Goal: Transaction & Acquisition: Purchase product/service

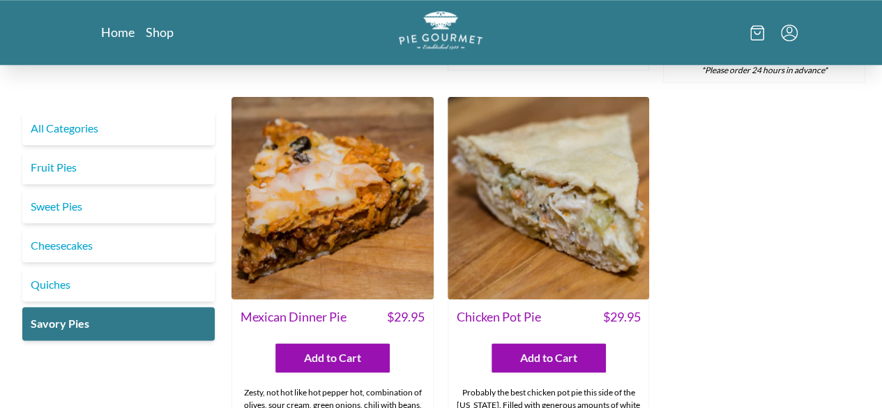
scroll to position [767, 0]
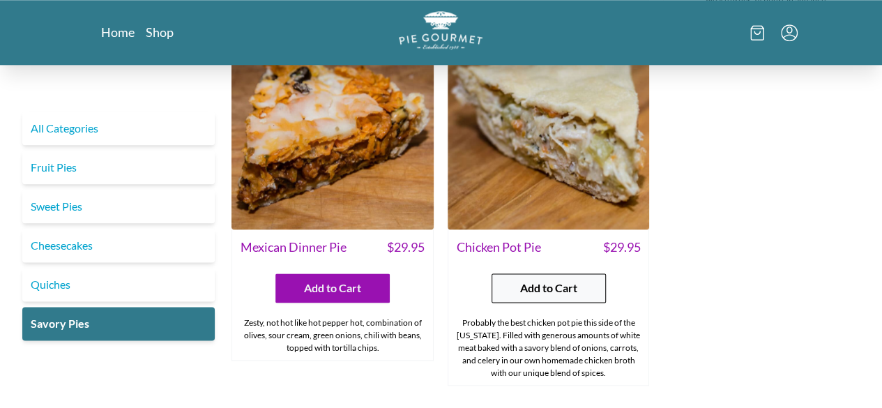
click at [545, 280] on span "Add to Cart" at bounding box center [548, 288] width 57 height 17
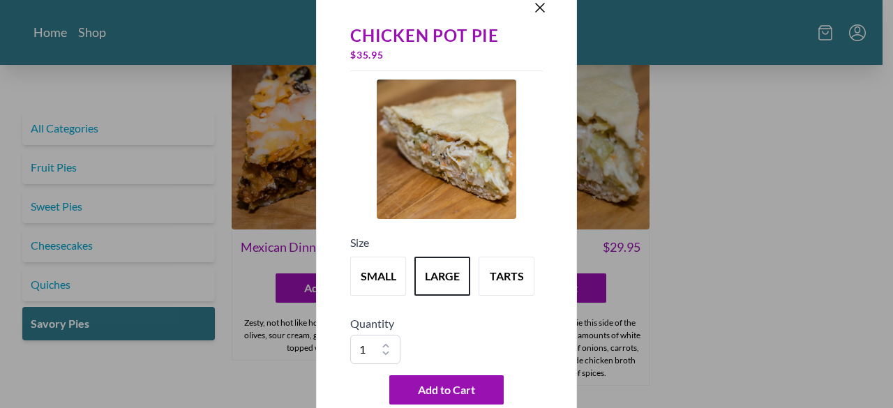
click at [691, 269] on div "Chicken Pot Pie $ 35.95 Size small large tarts Quantity 1 2 3 4 5 6 7 8 9 10 Ad…" at bounding box center [446, 204] width 893 height 408
click at [374, 274] on button "small" at bounding box center [377, 276] width 61 height 43
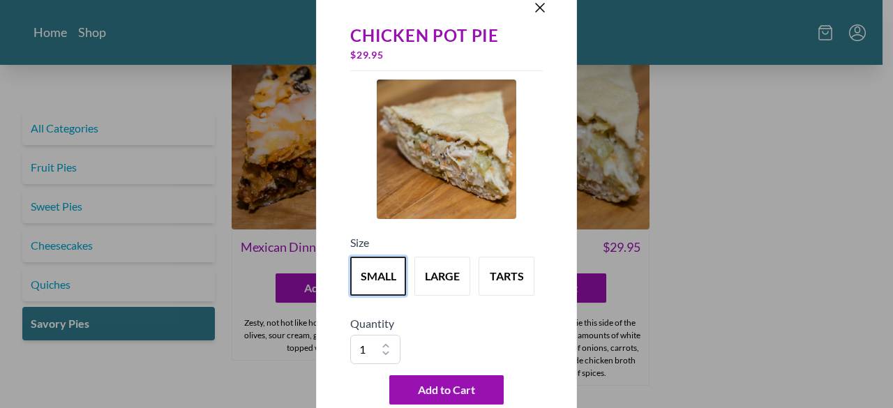
click at [692, 285] on div "Chicken Pot Pie $ 29.95 Size small large tarts Quantity 1 2 3 4 5 6 7 8 9 10 Ad…" at bounding box center [446, 204] width 893 height 408
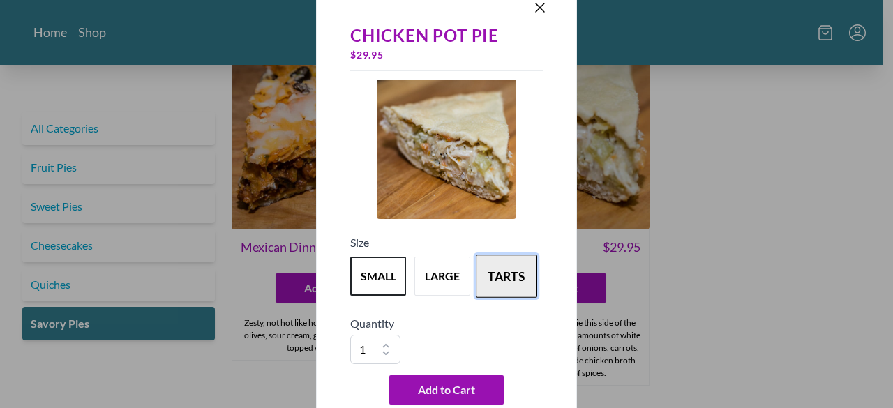
click at [516, 274] on button "tarts" at bounding box center [506, 276] width 61 height 43
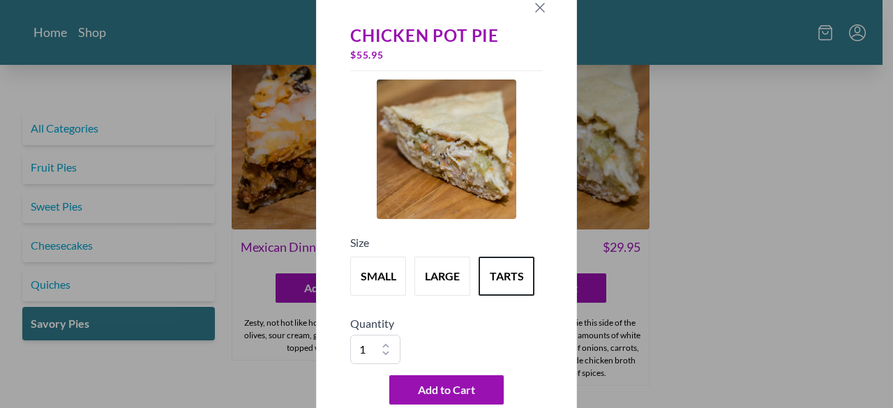
click at [543, 8] on icon "Close panel" at bounding box center [540, 7] width 17 height 17
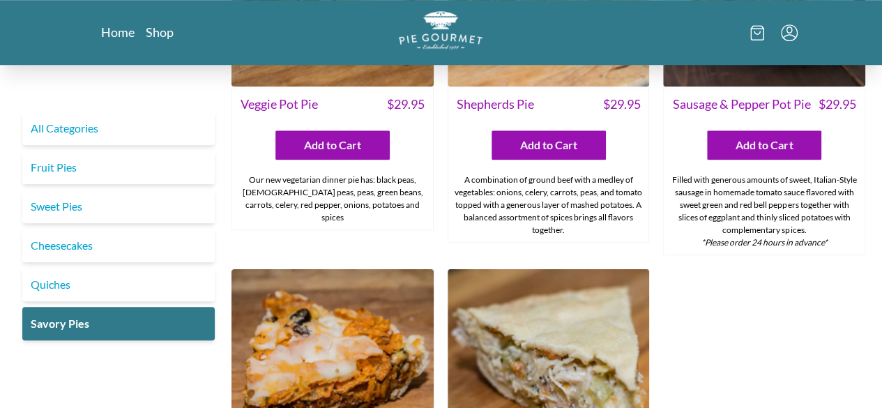
scroll to position [504, 0]
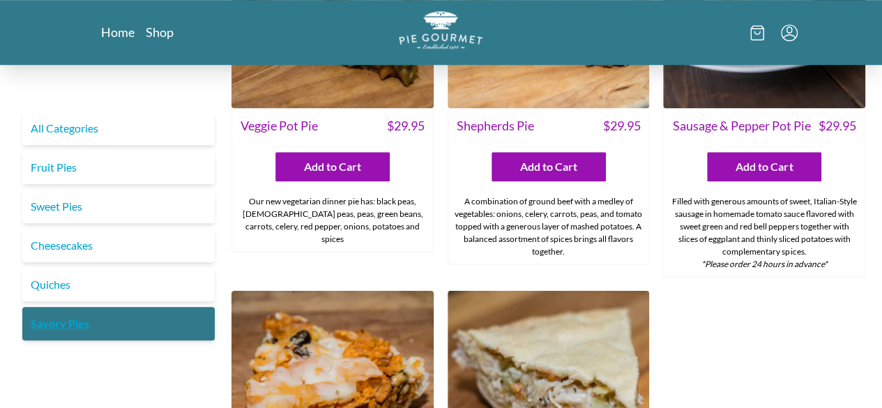
click at [69, 319] on link "Savory Pies" at bounding box center [118, 323] width 193 height 33
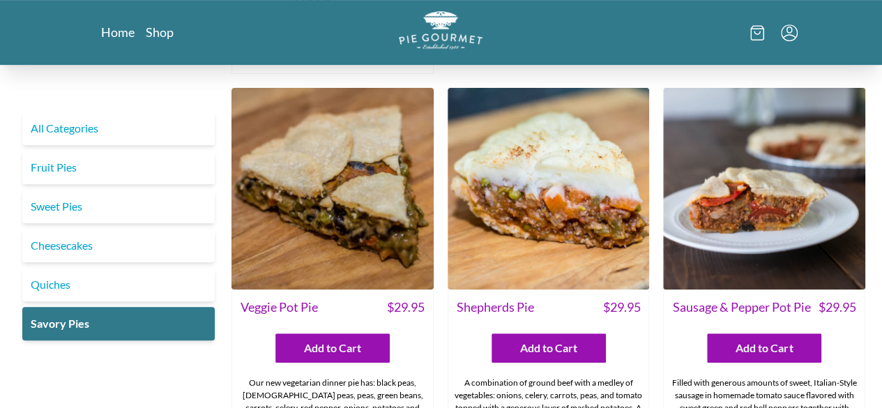
scroll to position [279, 0]
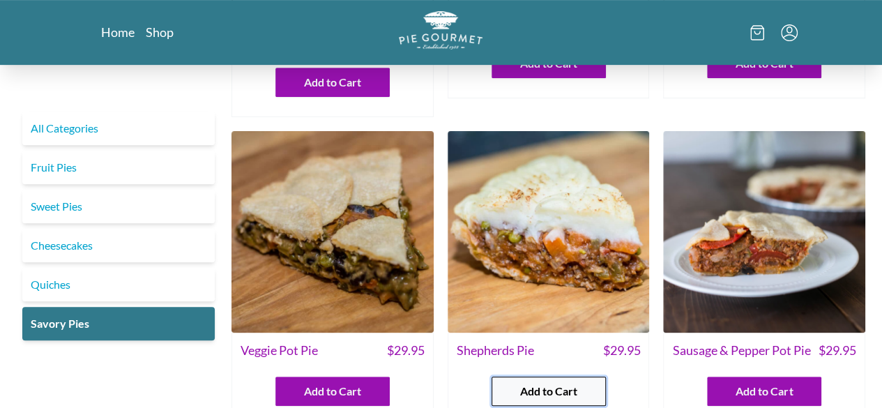
click at [564, 383] on span "Add to Cart" at bounding box center [548, 391] width 57 height 17
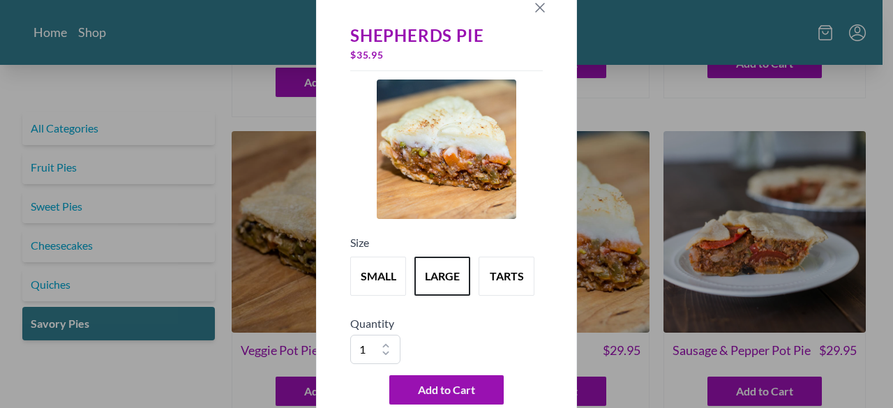
click at [538, 8] on icon "Close panel" at bounding box center [540, 7] width 8 height 8
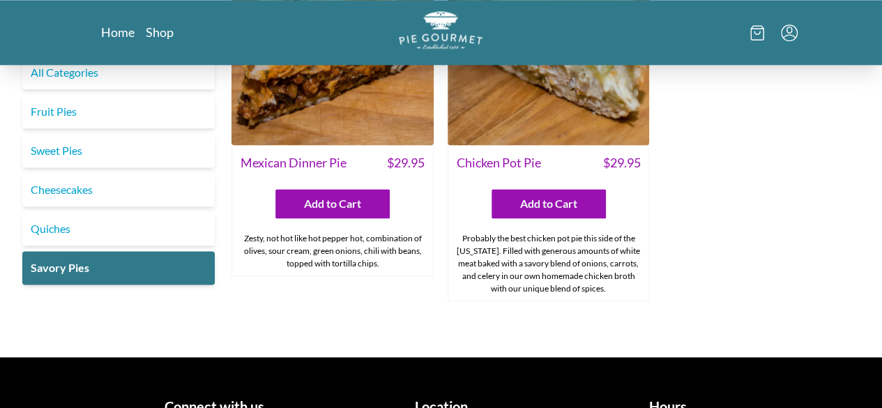
scroll to position [907, 0]
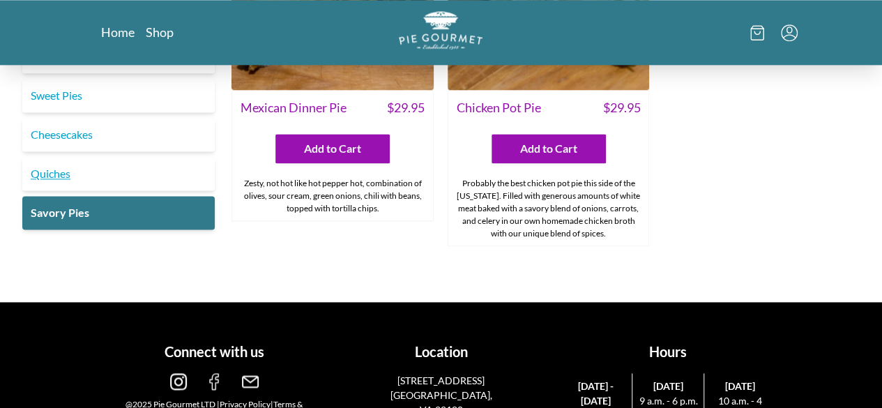
click at [54, 157] on link "Quiches" at bounding box center [118, 173] width 193 height 33
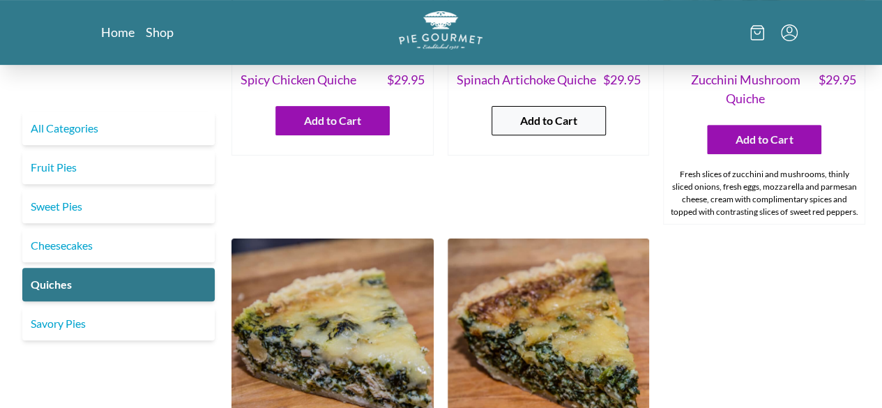
scroll to position [349, 0]
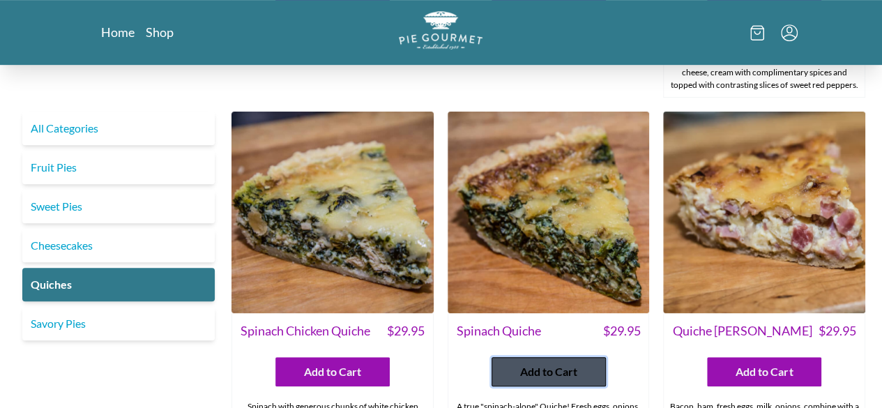
click at [552, 366] on span "Add to Cart" at bounding box center [548, 371] width 57 height 17
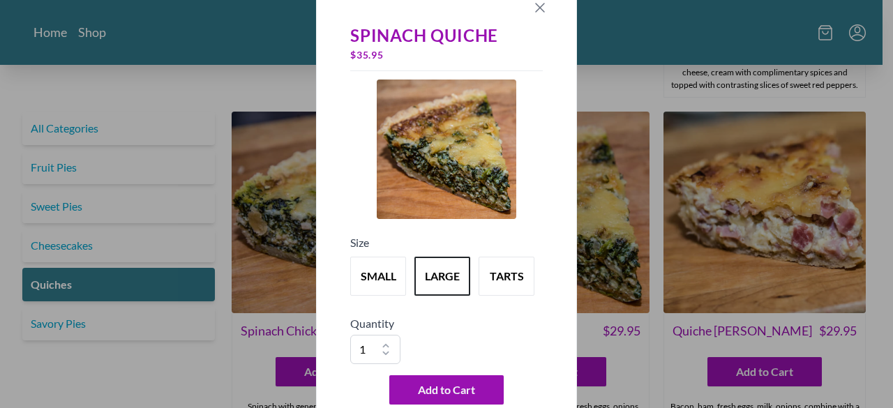
click at [538, 6] on icon "Close panel" at bounding box center [540, 7] width 17 height 17
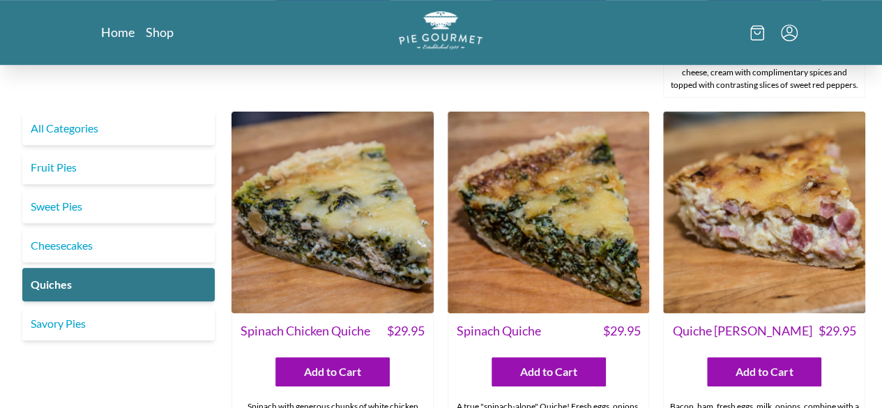
scroll to position [0, 0]
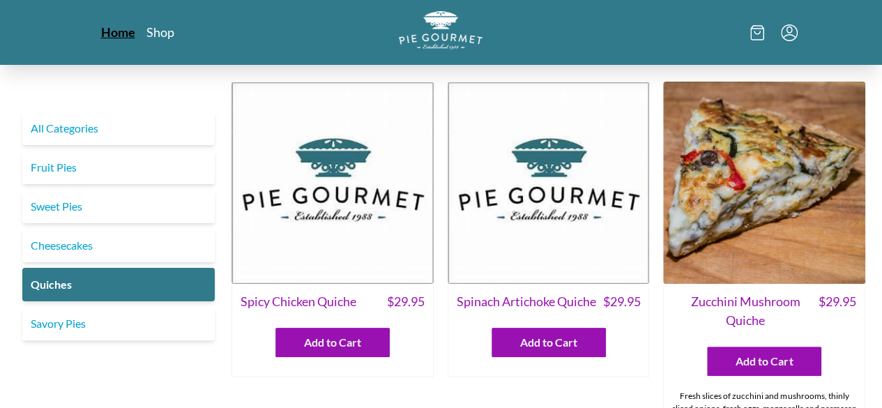
click at [101, 29] on link "Home" at bounding box center [118, 32] width 34 height 17
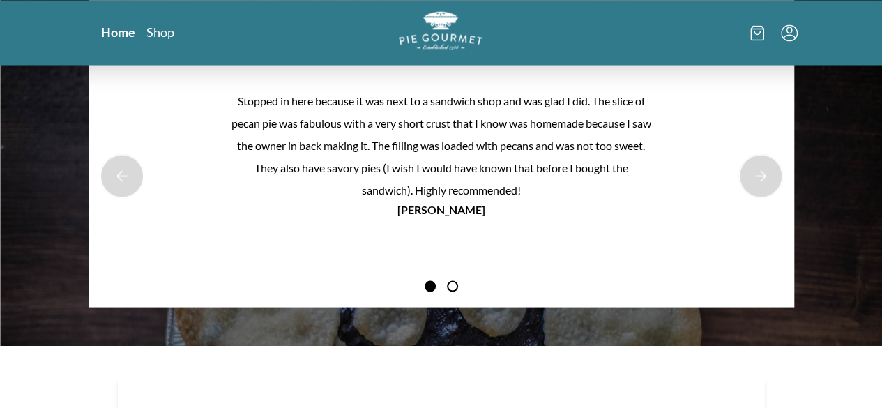
scroll to position [1186, 0]
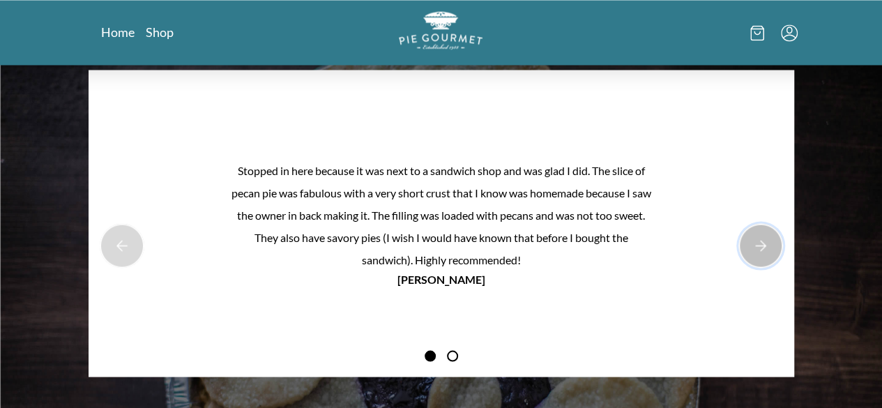
click at [739, 239] on button "Next Product Image" at bounding box center [761, 245] width 45 height 45
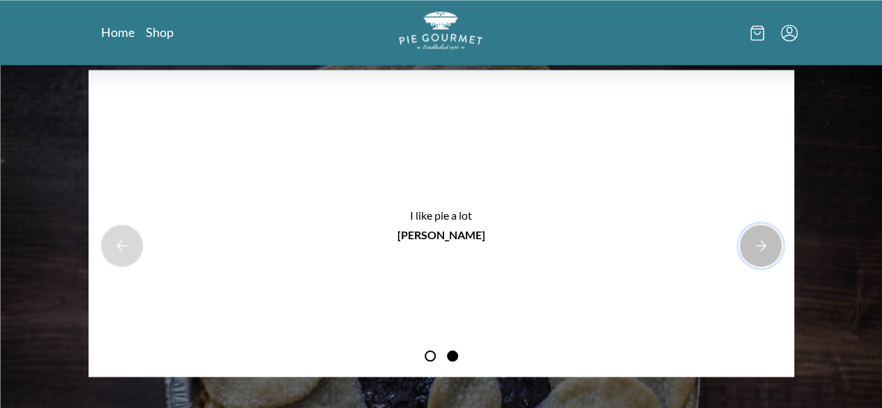
click at [739, 239] on button "Next Product Image" at bounding box center [761, 245] width 45 height 45
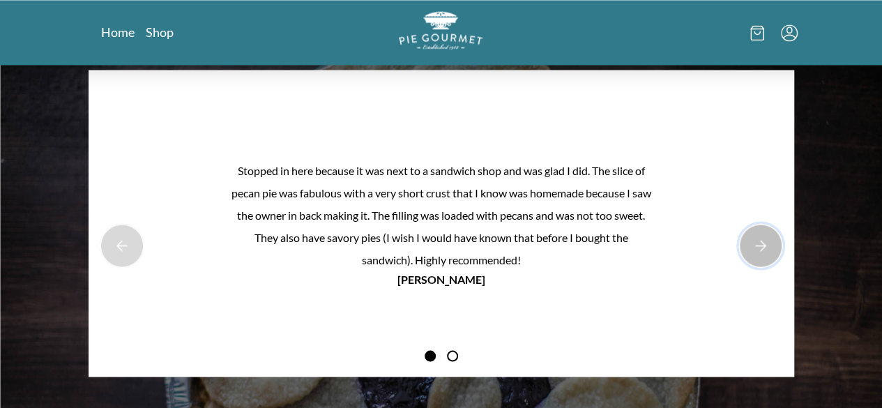
click at [739, 239] on button "Next Product Image" at bounding box center [761, 245] width 45 height 45
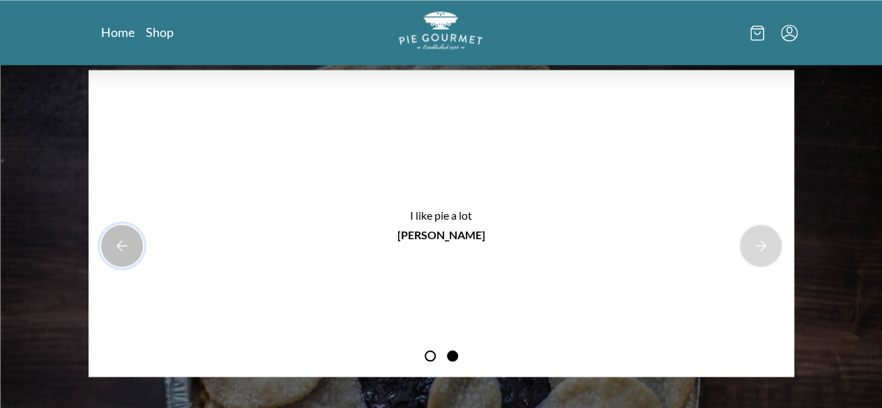
click at [144, 246] on button "Previous Product Image" at bounding box center [122, 245] width 45 height 45
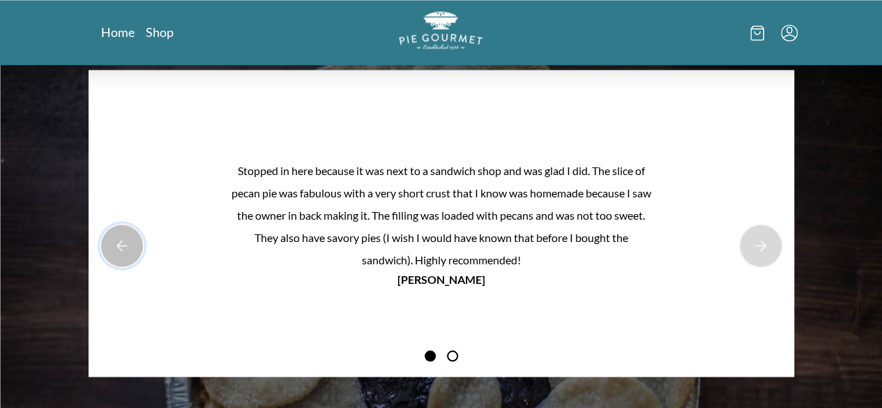
click at [144, 246] on button "Previous Product Image" at bounding box center [122, 245] width 45 height 45
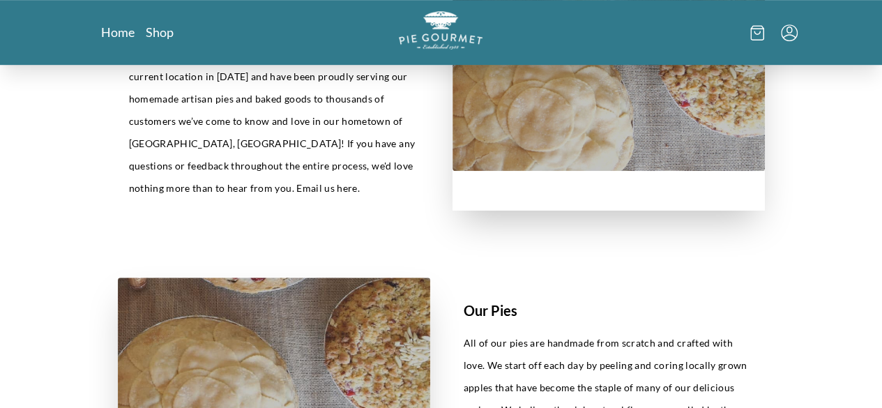
scroll to position [419, 0]
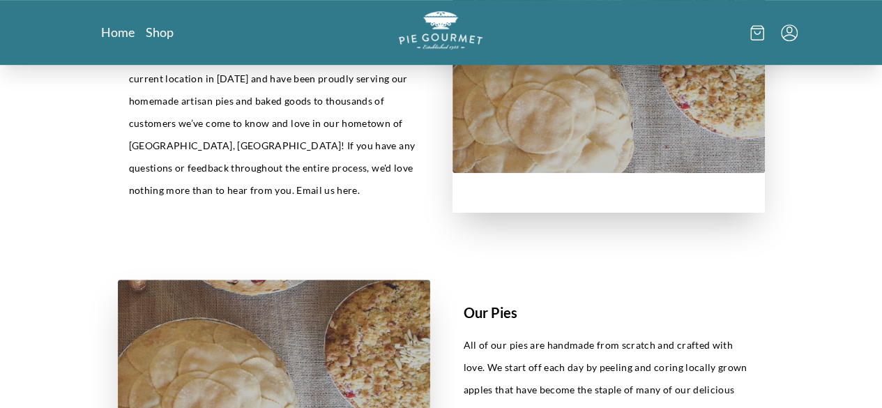
click at [764, 34] on icon at bounding box center [758, 32] width 14 height 15
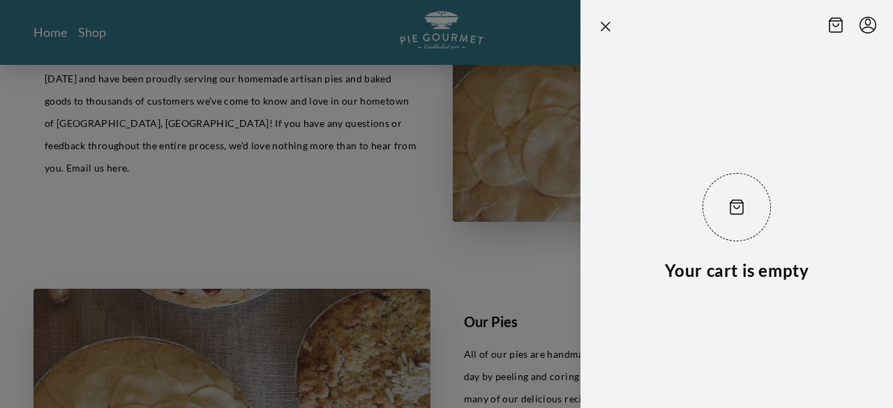
click at [393, 195] on div at bounding box center [446, 204] width 893 height 408
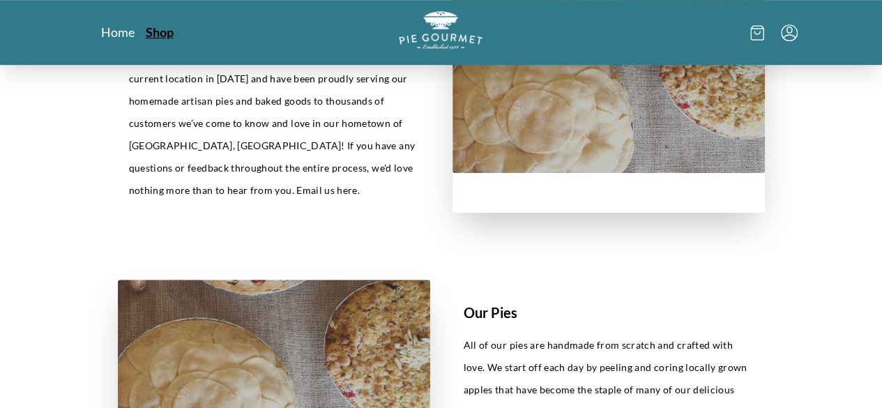
click at [146, 31] on link "Shop" at bounding box center [160, 32] width 28 height 17
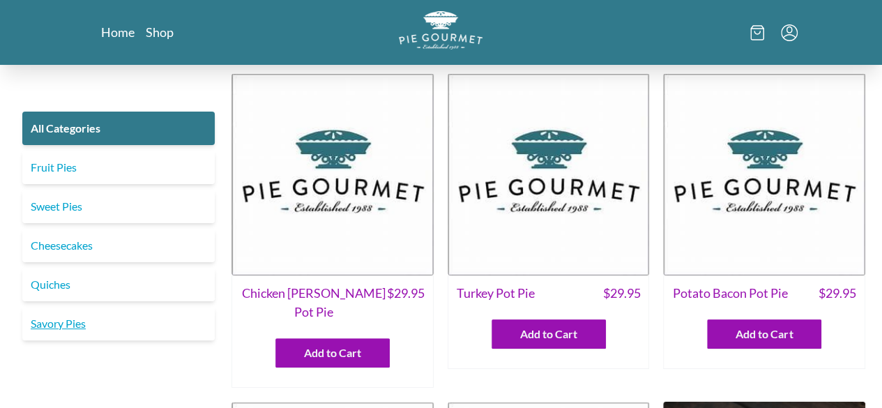
click at [61, 322] on link "Savory Pies" at bounding box center [118, 323] width 193 height 33
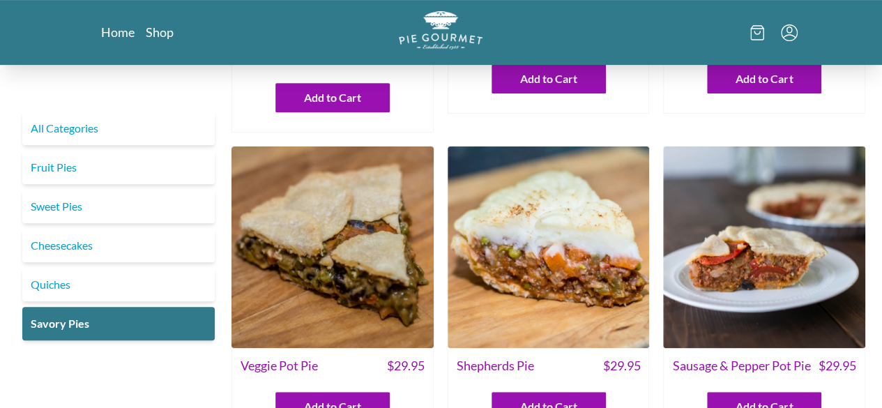
scroll to position [419, 0]
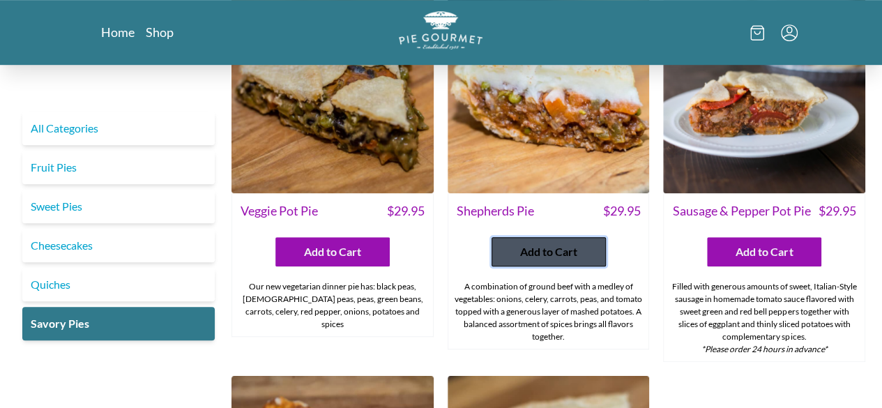
click at [541, 243] on span "Add to Cart" at bounding box center [548, 251] width 57 height 17
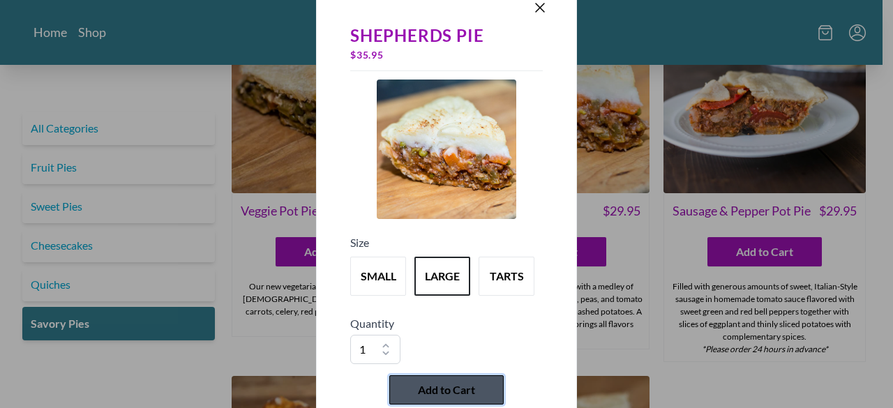
click at [433, 386] on span "Add to Cart" at bounding box center [446, 390] width 57 height 17
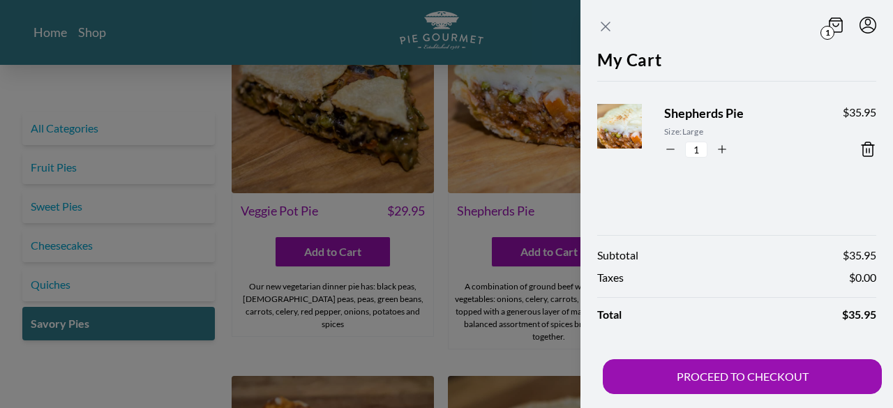
click at [610, 22] on icon "Close panel" at bounding box center [605, 26] width 8 height 8
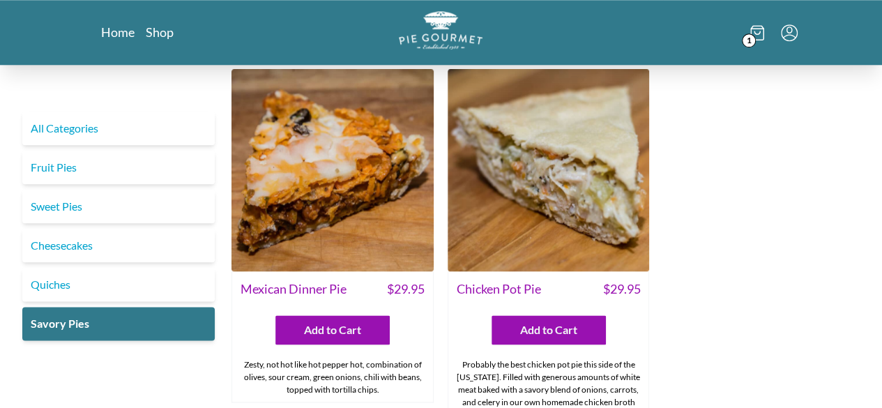
scroll to position [767, 0]
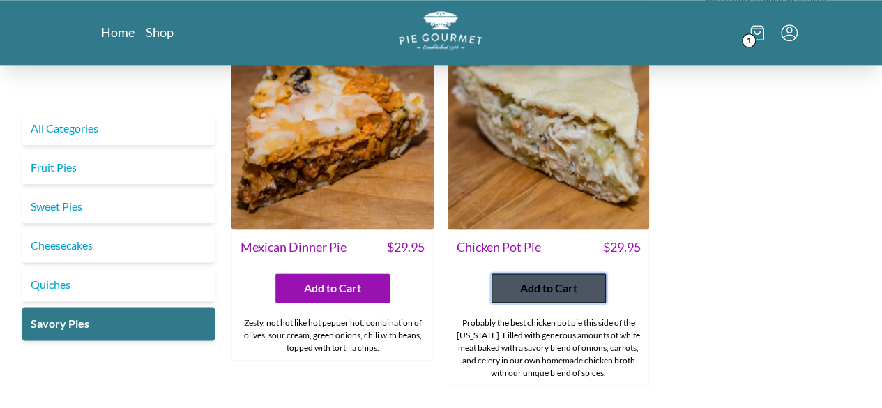
click at [549, 280] on span "Add to Cart" at bounding box center [548, 288] width 57 height 17
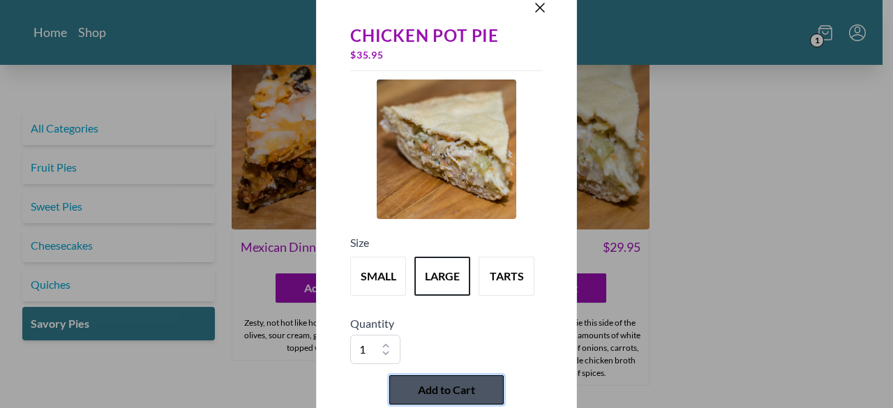
click at [434, 389] on span "Add to Cart" at bounding box center [446, 390] width 57 height 17
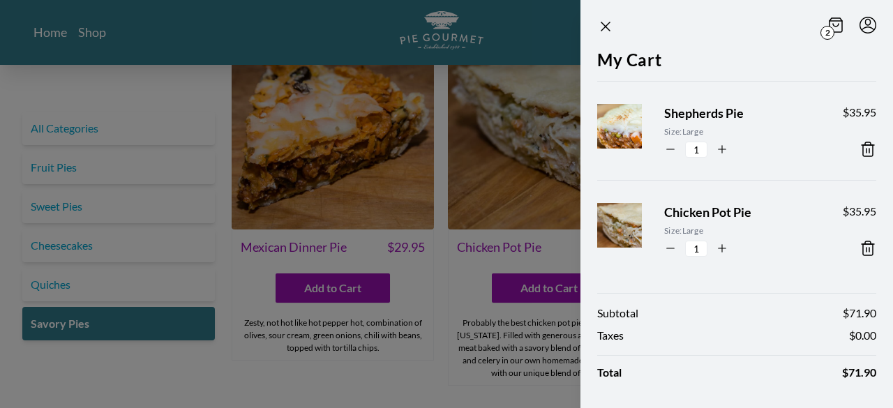
click at [474, 368] on div at bounding box center [446, 204] width 893 height 408
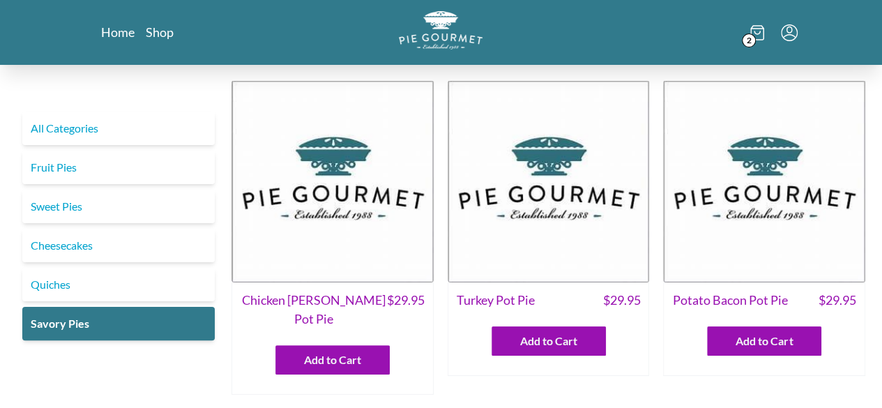
scroll to position [0, 0]
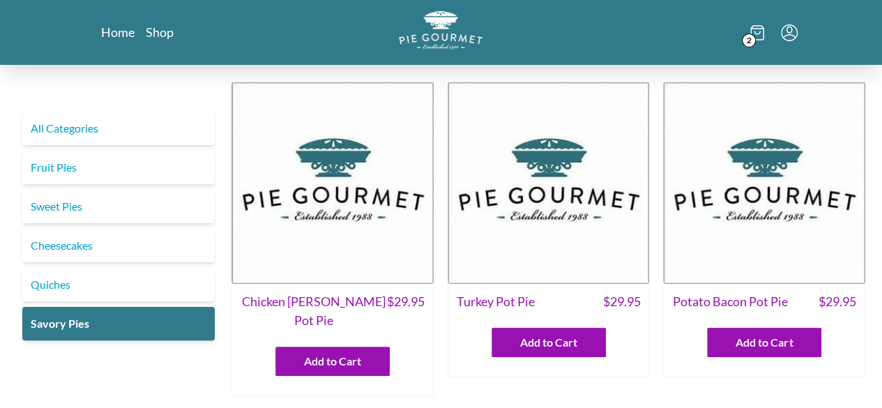
click at [769, 232] on img at bounding box center [764, 183] width 202 height 202
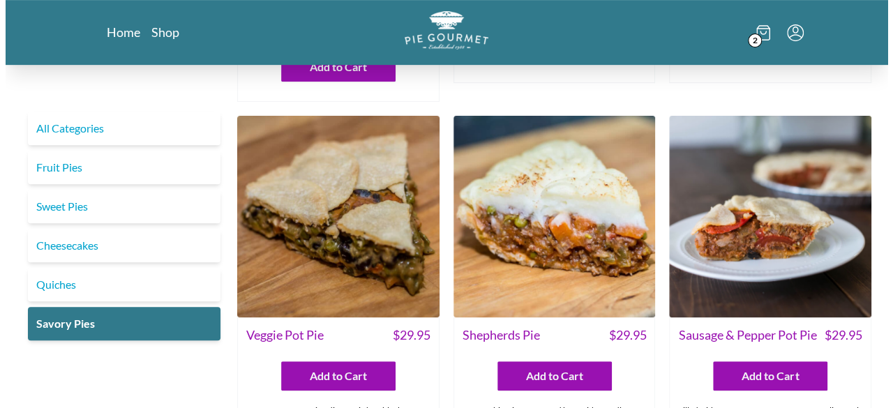
scroll to position [364, 0]
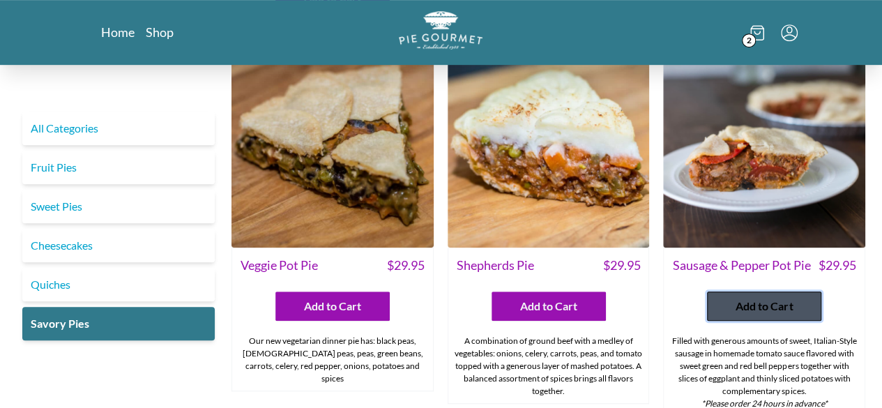
click at [776, 298] on span "Add to Cart" at bounding box center [764, 306] width 57 height 17
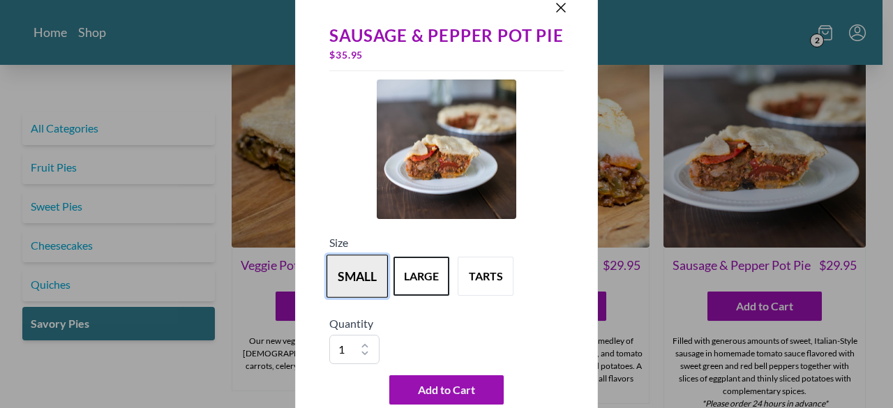
click at [354, 280] on button "small" at bounding box center [356, 276] width 61 height 43
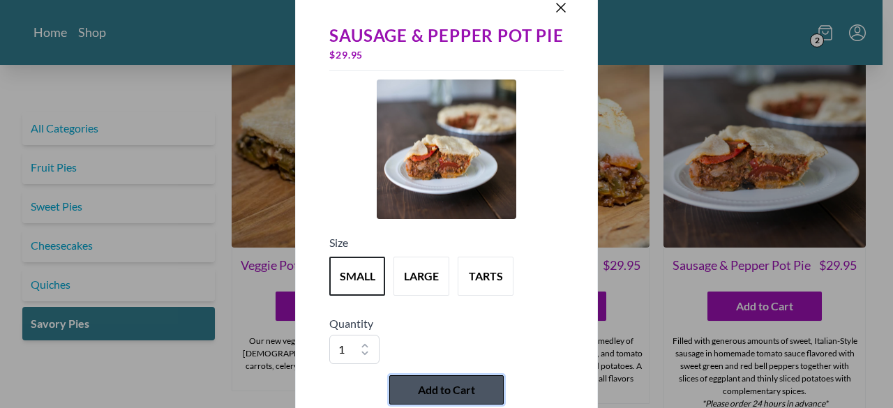
click at [435, 386] on span "Add to Cart" at bounding box center [446, 390] width 57 height 17
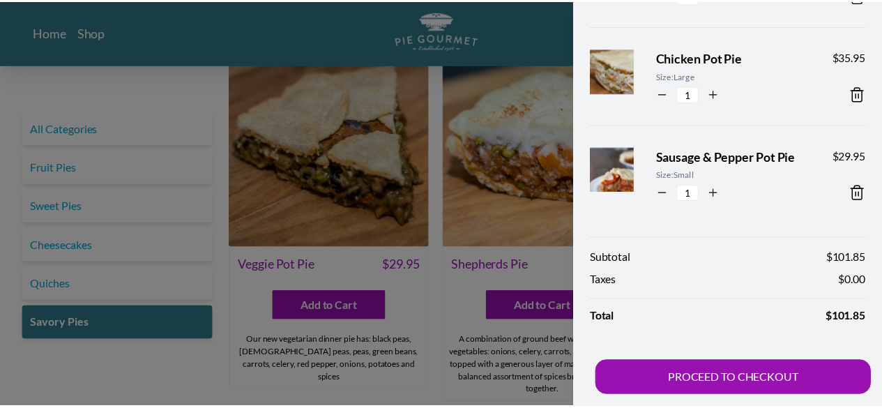
scroll to position [0, 0]
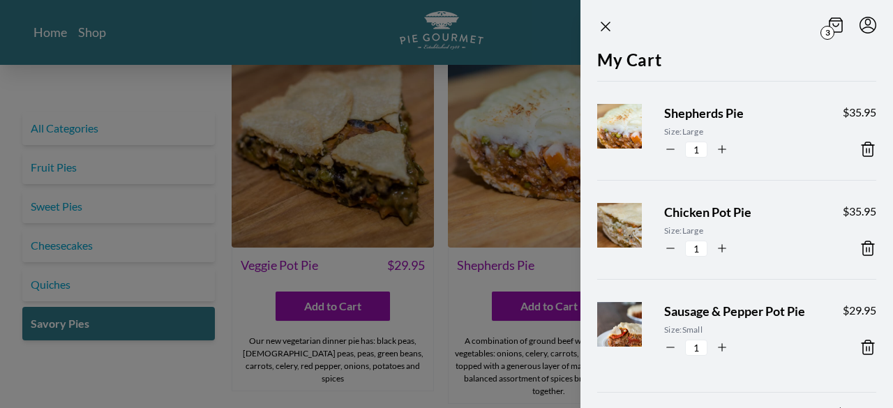
click at [184, 377] on div at bounding box center [446, 204] width 893 height 408
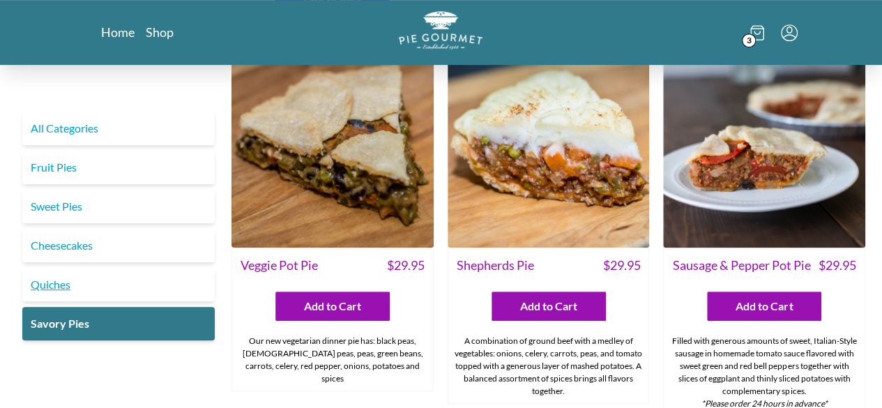
click at [112, 287] on link "Quiches" at bounding box center [118, 284] width 193 height 33
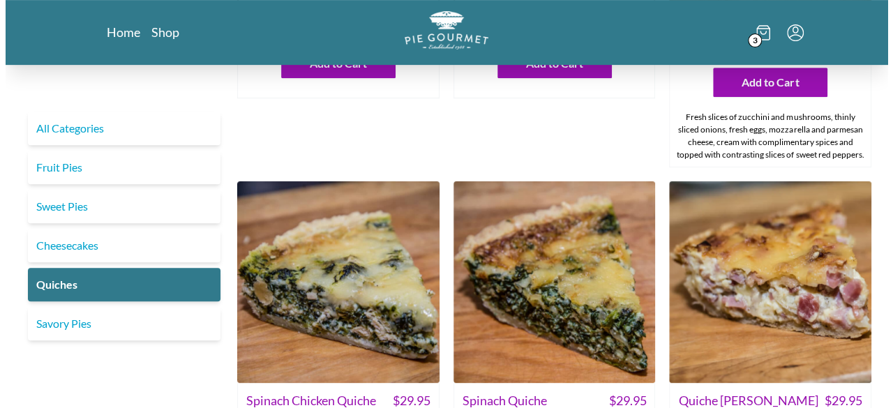
scroll to position [419, 0]
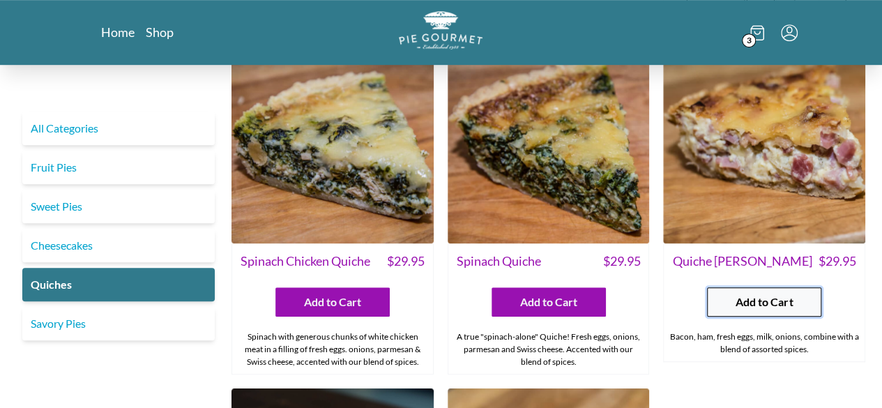
click at [770, 306] on span "Add to Cart" at bounding box center [764, 302] width 57 height 17
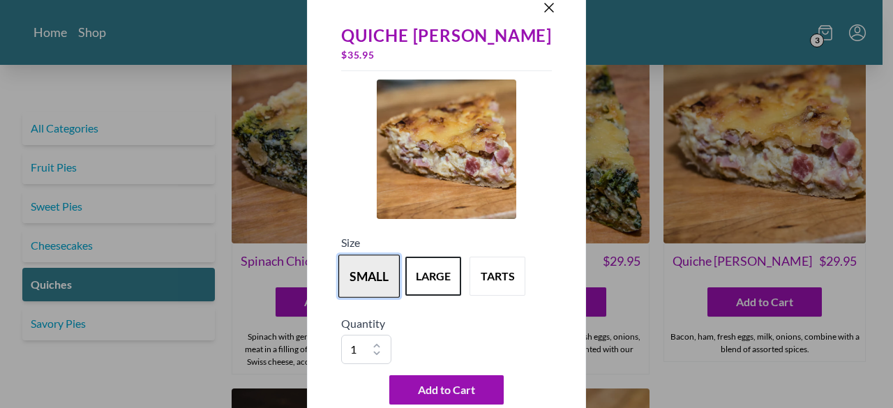
click at [382, 269] on button "small" at bounding box center [368, 276] width 61 height 43
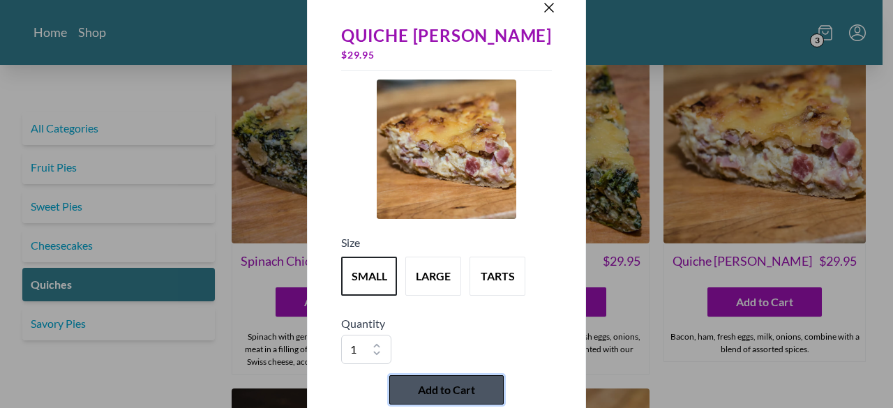
click at [460, 389] on span "Add to Cart" at bounding box center [446, 390] width 57 height 17
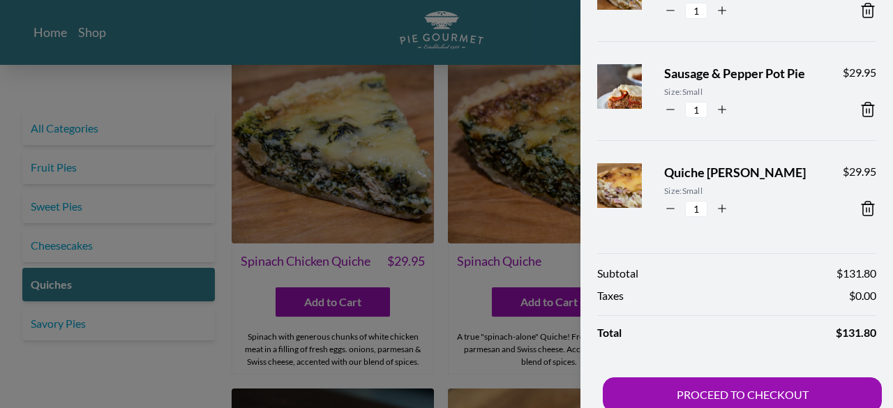
scroll to position [254, 0]
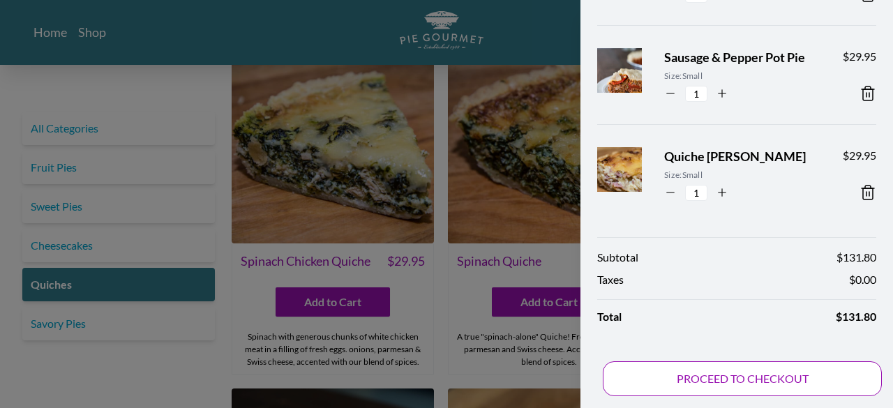
click at [766, 375] on button "PROCEED TO CHECKOUT" at bounding box center [742, 378] width 279 height 35
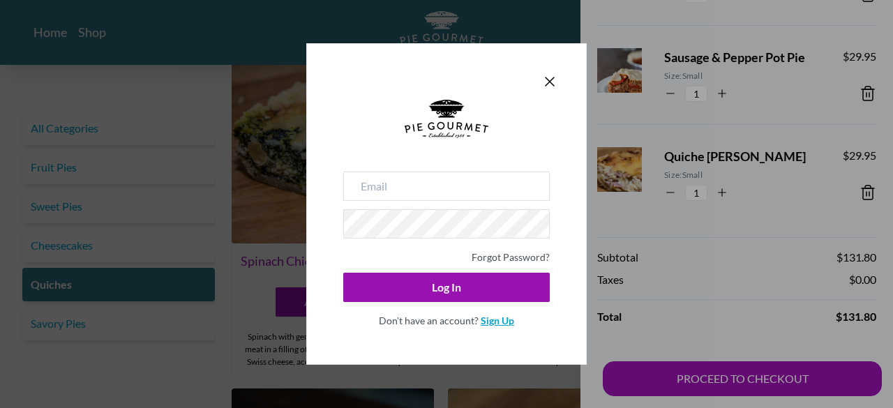
click at [492, 323] on link "Sign Up" at bounding box center [497, 321] width 33 height 12
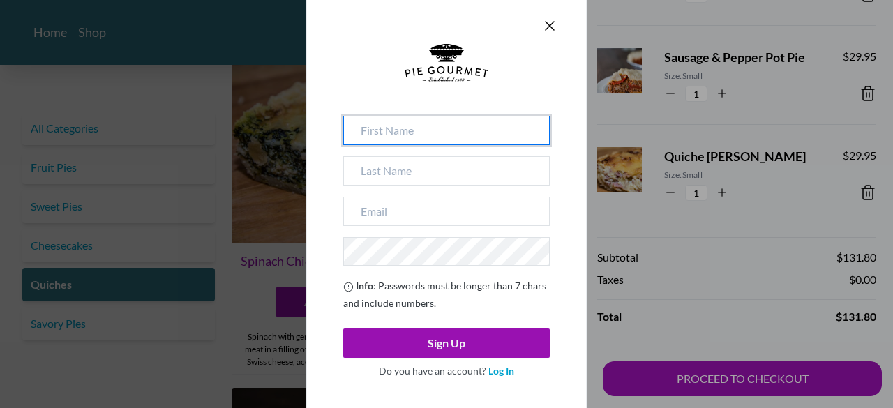
click at [428, 132] on input at bounding box center [446, 130] width 206 height 29
type input "[PERSON_NAME]"
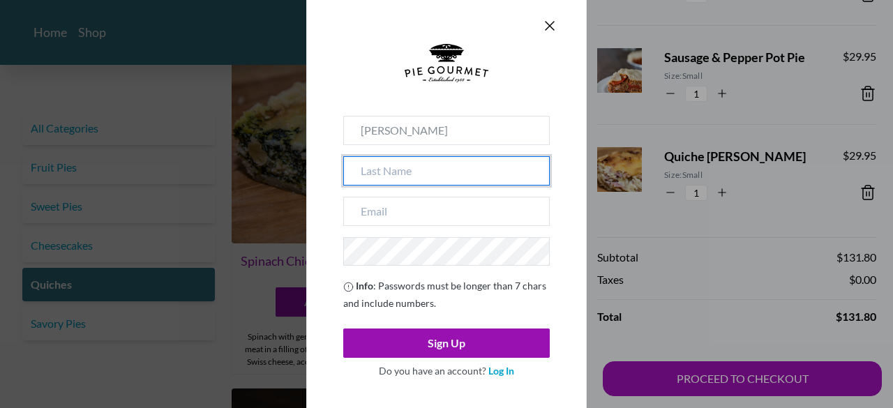
type input "[PERSON_NAME]"
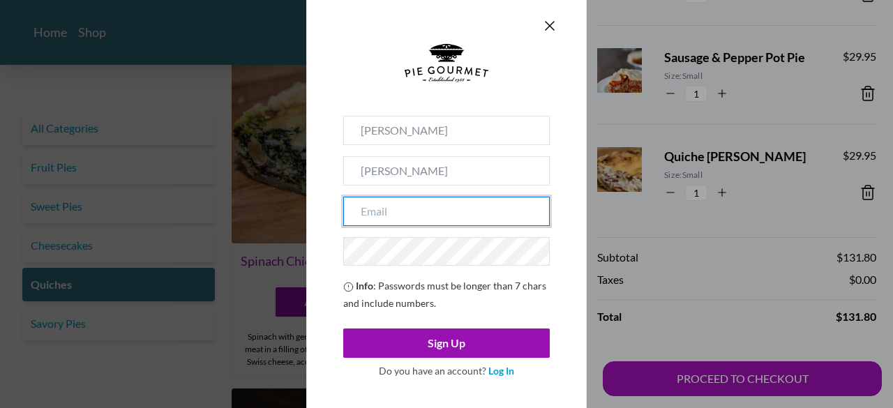
type input "[PERSON_NAME][EMAIL_ADDRESS][PERSON_NAME][DOMAIN_NAME]"
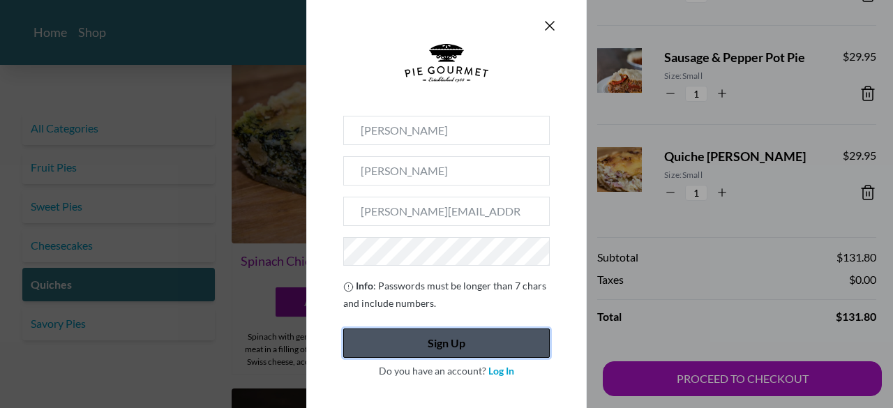
click at [458, 337] on button "Sign Up" at bounding box center [446, 343] width 206 height 29
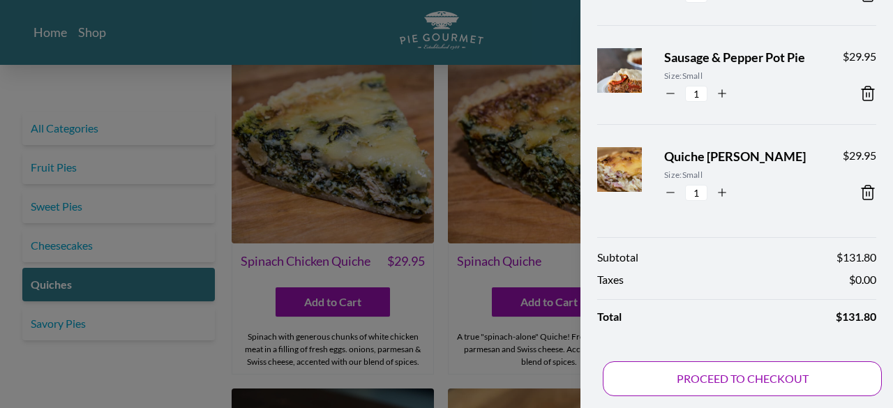
click at [755, 372] on button "PROCEED TO CHECKOUT" at bounding box center [742, 378] width 279 height 35
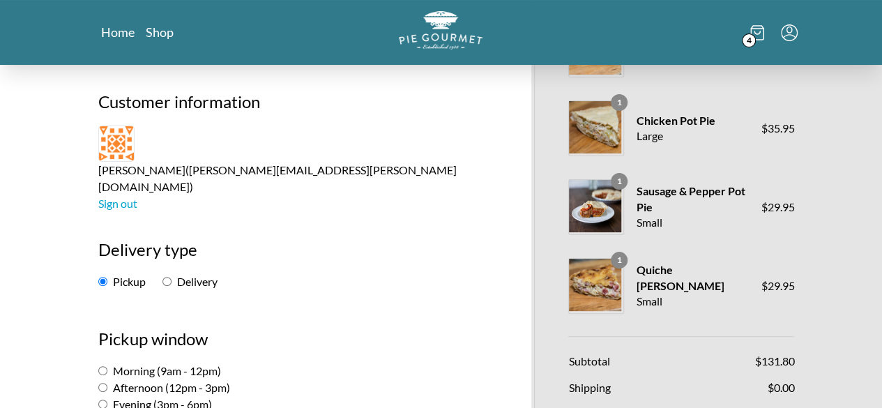
scroll to position [140, 0]
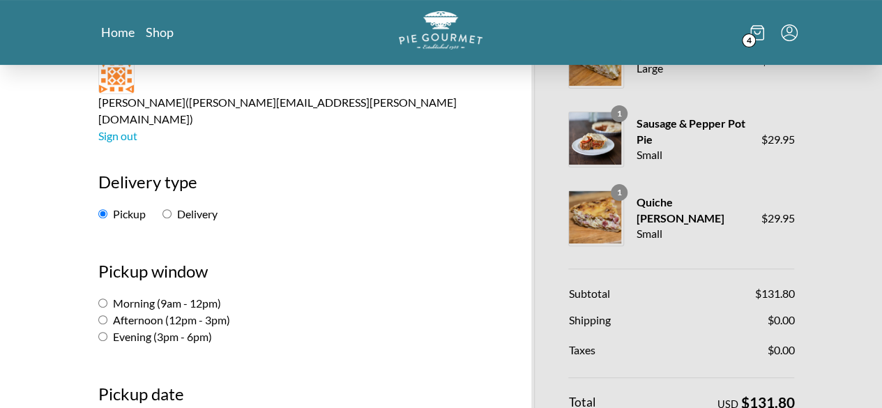
click at [163, 209] on input "Delivery" at bounding box center [167, 213] width 9 height 9
radio input "true"
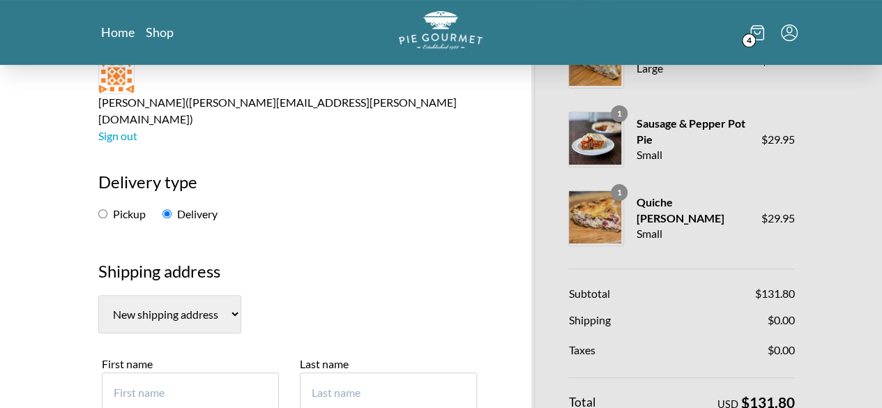
click at [147, 295] on select "New shipping address" at bounding box center [169, 314] width 143 height 38
click at [106, 372] on input "First name" at bounding box center [190, 392] width 177 height 40
type input "[PERSON_NAME]"
type input "[STREET_ADDRESS],"
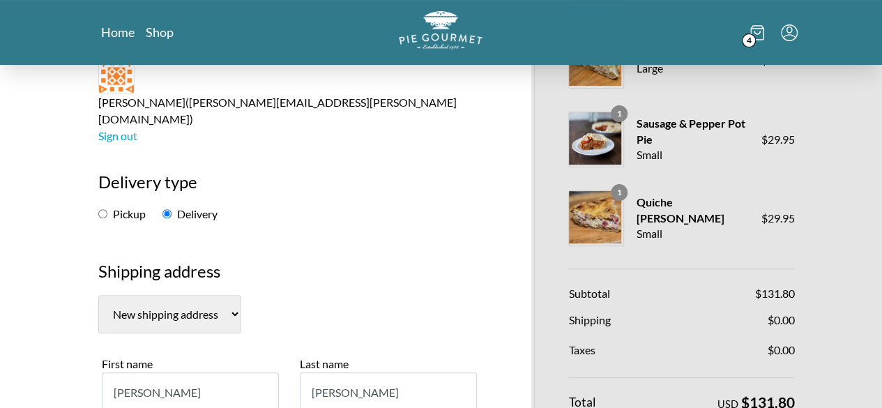
type input "Niantic"
select select "CT"
type input "22030"
type input "8602350013"
click at [102, 372] on input "[PERSON_NAME]" at bounding box center [190, 392] width 177 height 40
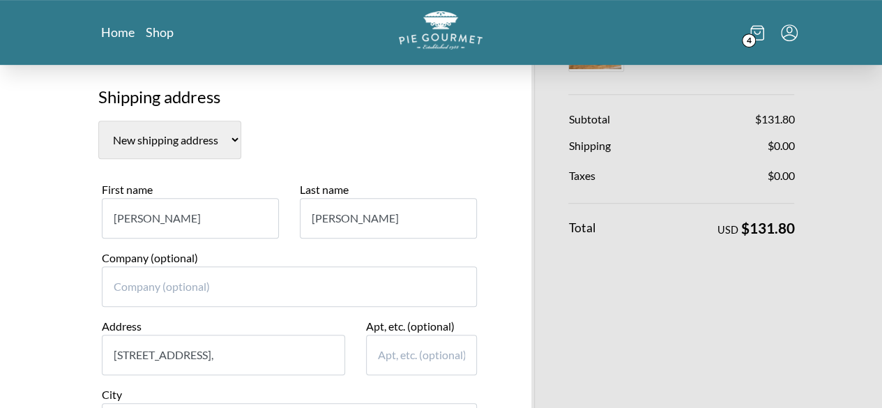
scroll to position [349, 0]
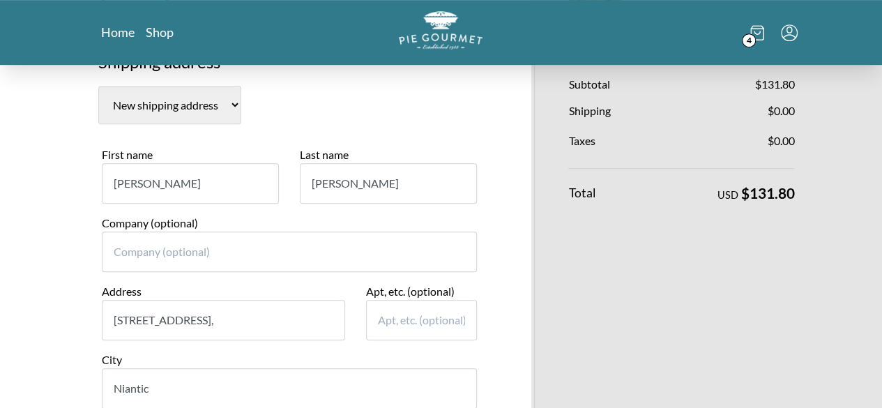
type input "[PERSON_NAME]"
drag, startPoint x: 173, startPoint y: 271, endPoint x: 25, endPoint y: 264, distance: 148.0
click at [102, 300] on input "[STREET_ADDRESS]," at bounding box center [223, 320] width 243 height 40
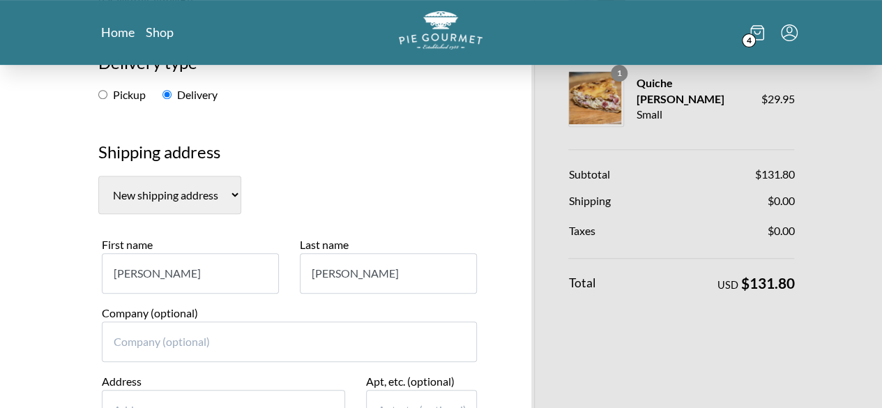
scroll to position [279, 0]
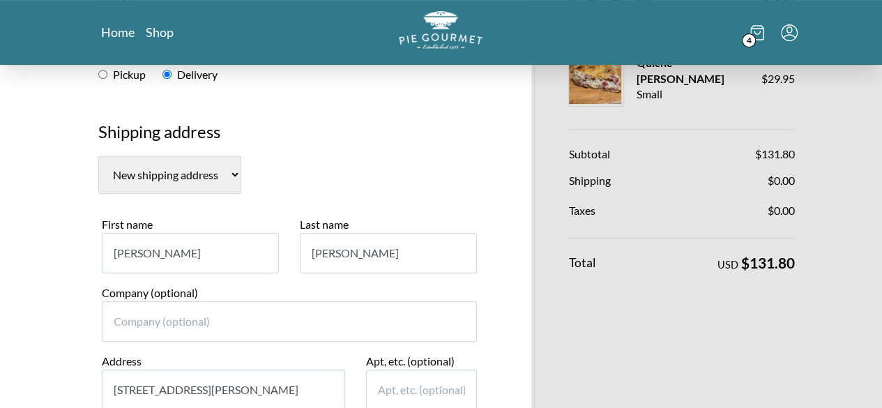
drag, startPoint x: 70, startPoint y: 342, endPoint x: 269, endPoint y: 303, distance: 202.7
click at [269, 353] on div "Address [STREET_ADDRESS][PERSON_NAME]" at bounding box center [223, 381] width 243 height 57
drag, startPoint x: 102, startPoint y: 340, endPoint x: 145, endPoint y: 319, distance: 48.0
click at [141, 370] on input "[STREET_ADDRESS][PERSON_NAME]" at bounding box center [223, 390] width 243 height 40
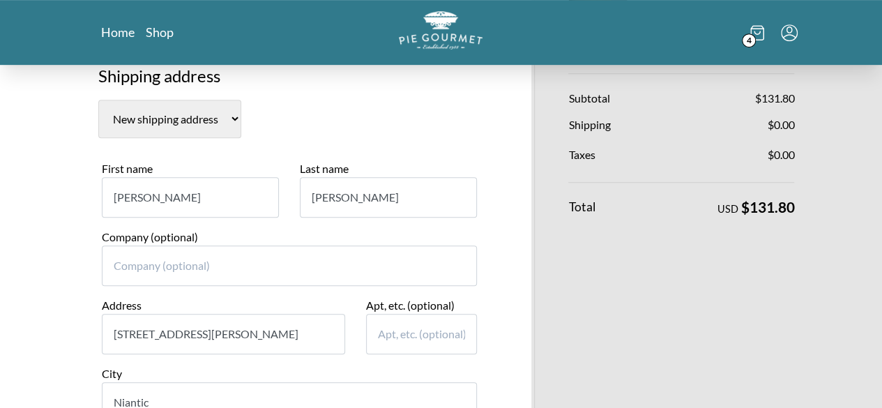
scroll to position [488, 0]
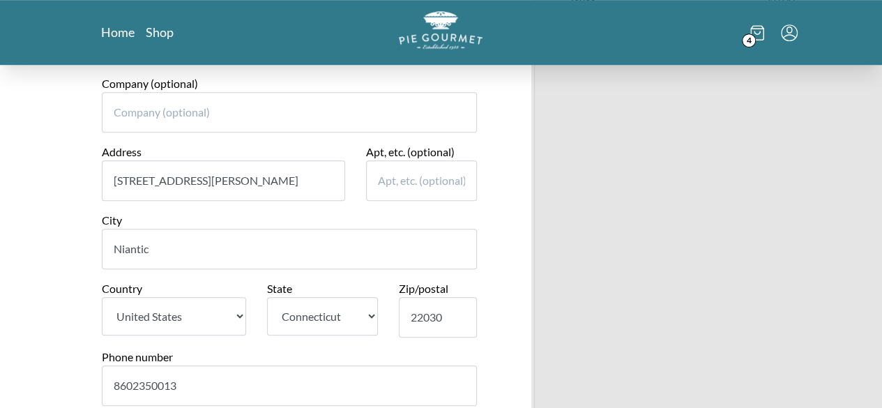
type input "[STREET_ADDRESS][PERSON_NAME]"
click at [108, 229] on input "Niantic" at bounding box center [290, 249] width 376 height 40
type input "N"
type input "f"
click at [448, 297] on input "22030" at bounding box center [438, 317] width 78 height 40
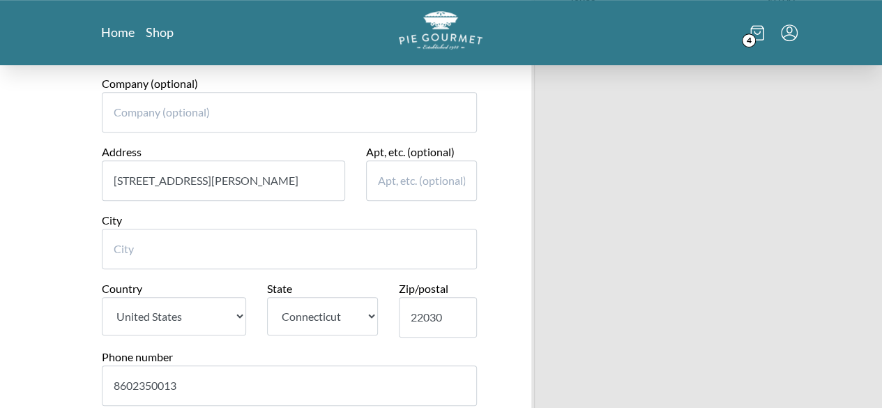
click at [106, 229] on input "City" at bounding box center [290, 249] width 376 height 40
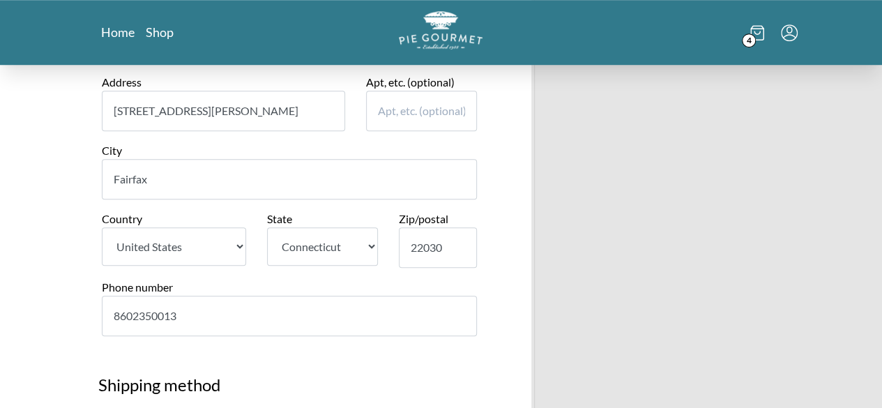
type input "Fairfax"
click at [363, 227] on select "State [US_STATE] [US_STATE] [US_STATE] [US_STATE] [US_STATE] [US_STATE] [US_STA…" at bounding box center [323, 246] width 112 height 38
select select "VA"
click at [267, 227] on select "State [US_STATE] [US_STATE] [US_STATE] [US_STATE] [US_STATE] [US_STATE] [US_STA…" at bounding box center [323, 246] width 112 height 38
click at [452, 227] on input "22030" at bounding box center [438, 247] width 78 height 40
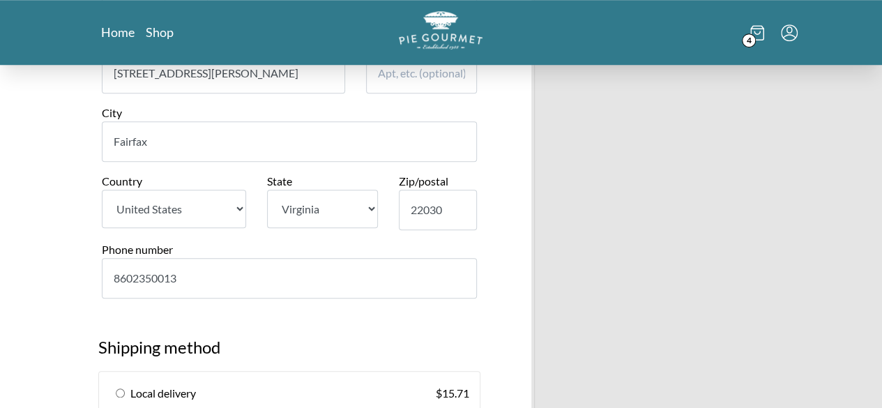
scroll to position [628, 0]
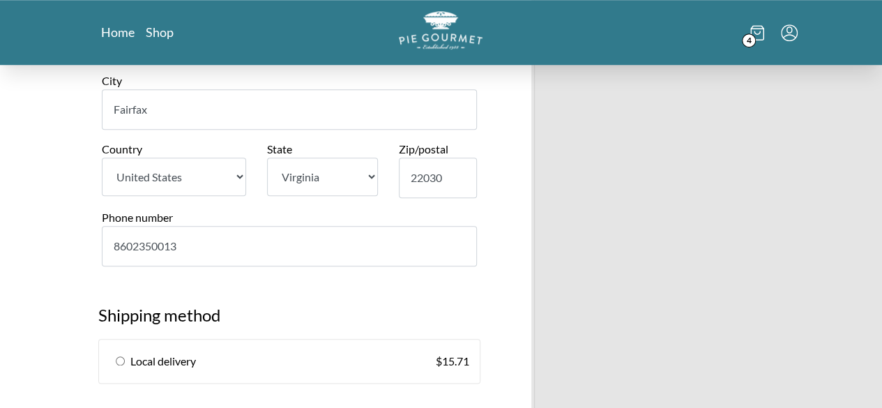
click at [448, 158] on input "22030" at bounding box center [438, 178] width 78 height 40
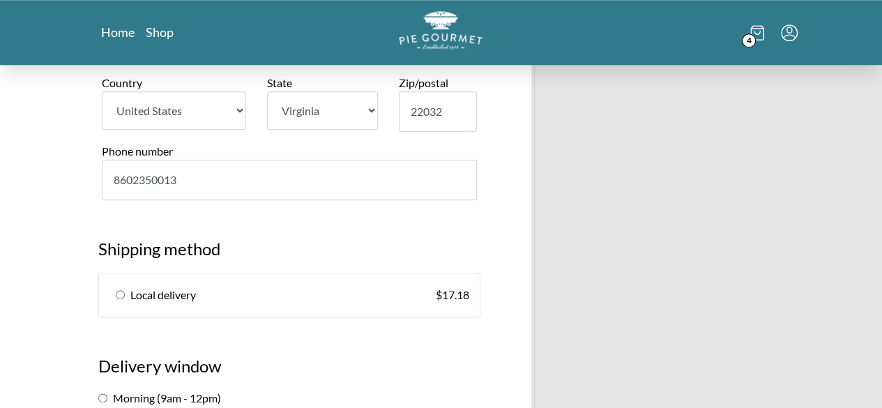
scroll to position [698, 0]
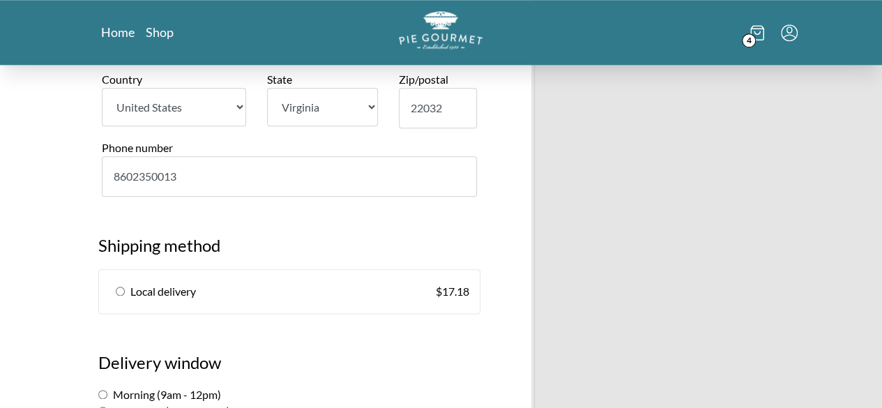
type input "22032"
click at [116, 287] on input "radio" at bounding box center [120, 291] width 9 height 9
radio input "true"
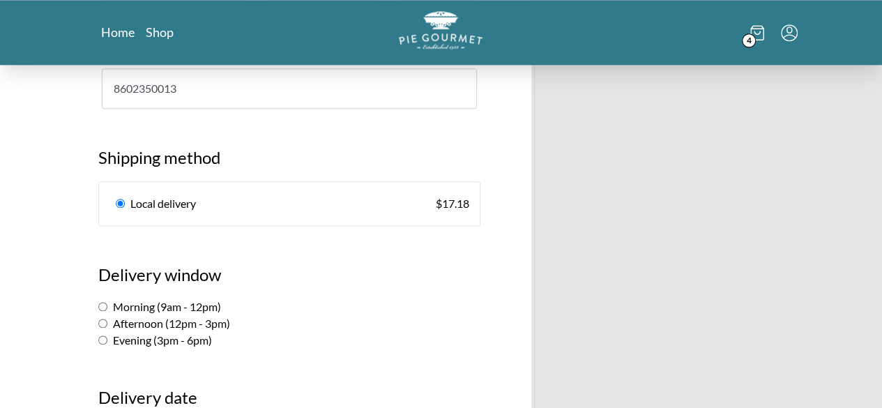
scroll to position [837, 0]
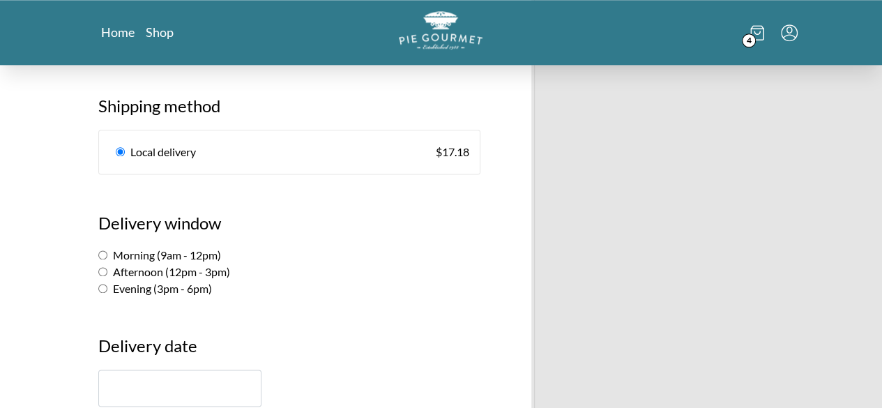
click at [98, 267] on input "Afternoon (12pm - 3pm)" at bounding box center [102, 271] width 9 height 9
radio input "true"
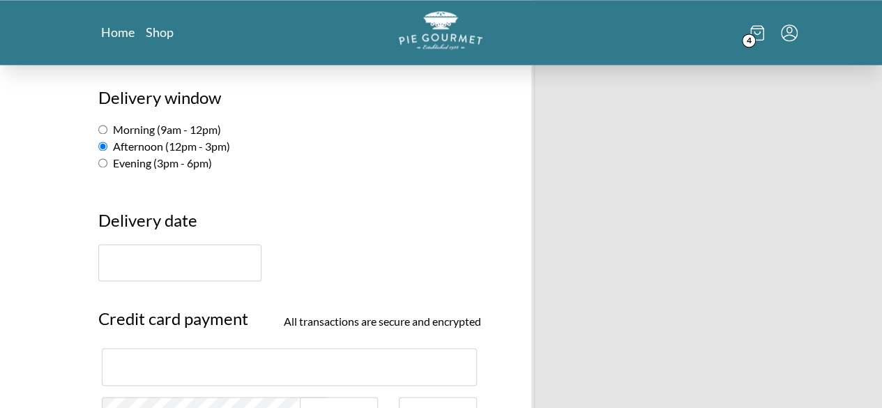
scroll to position [977, 0]
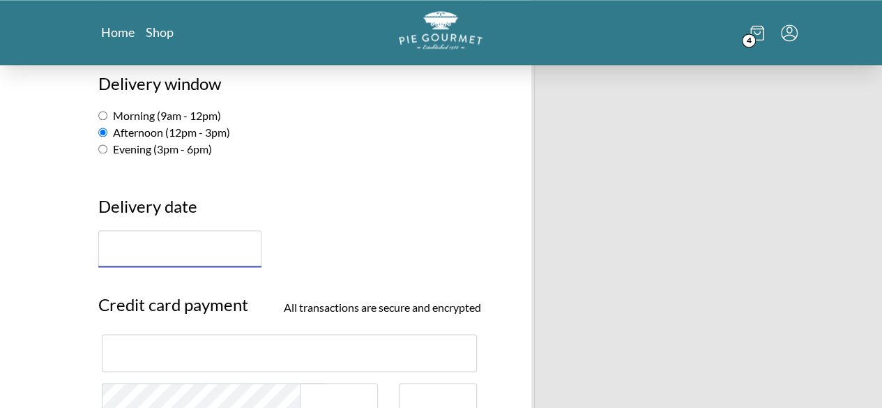
click at [98, 230] on input "text" at bounding box center [179, 248] width 163 height 37
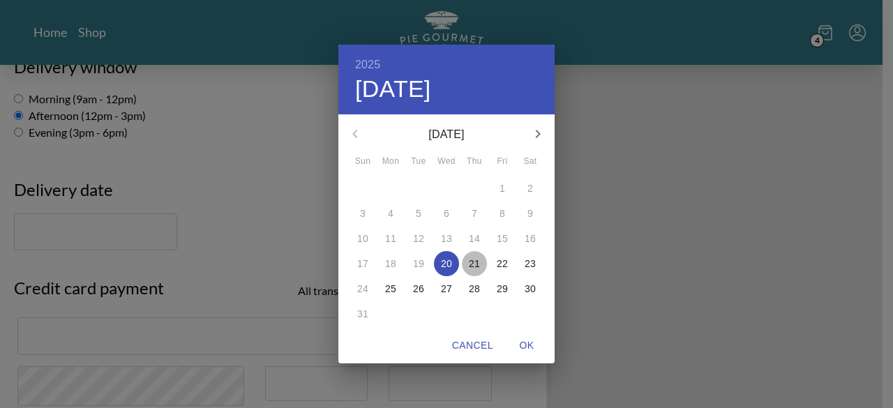
click at [477, 264] on p "21" at bounding box center [474, 264] width 11 height 14
click at [524, 340] on span "OK" at bounding box center [526, 345] width 33 height 17
type input "[DATE]"
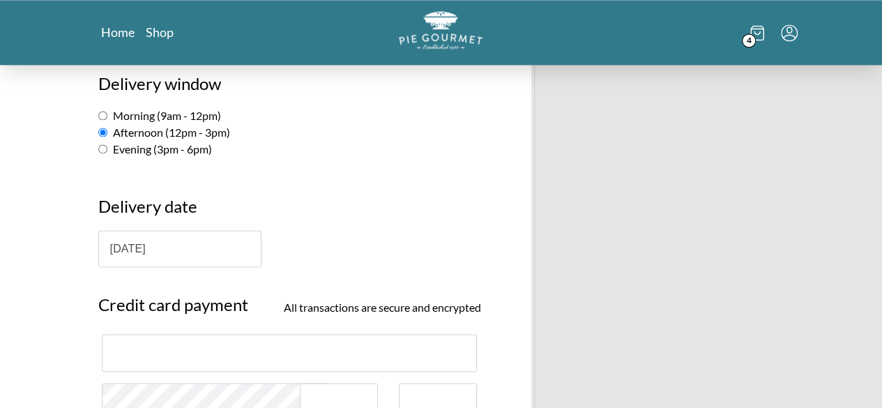
click at [114, 346] on iframe at bounding box center [290, 352] width 352 height 13
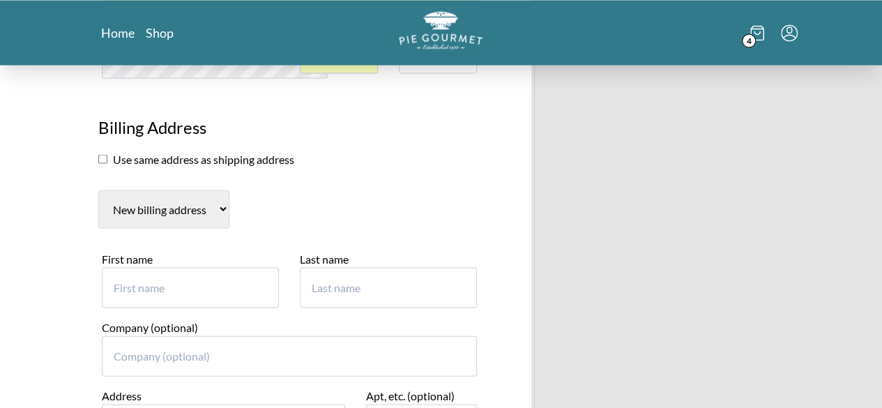
scroll to position [1325, 0]
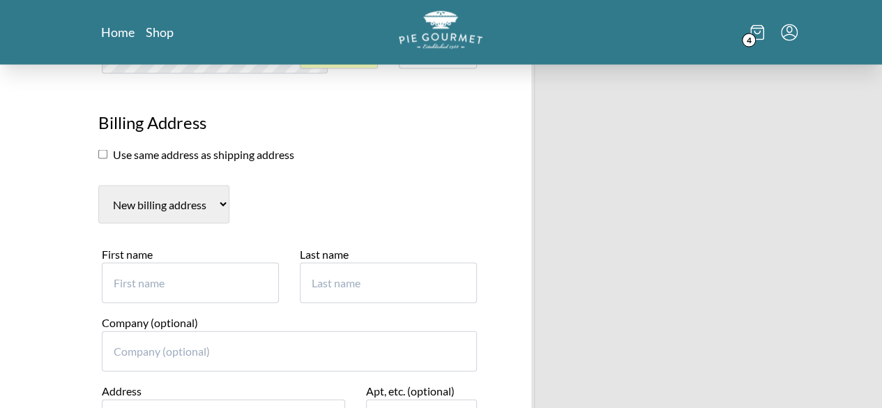
click at [136, 186] on select "New billing address" at bounding box center [163, 205] width 131 height 38
click at [102, 263] on input "First name" at bounding box center [190, 283] width 177 height 40
type input "[PERSON_NAME]"
type input "1"
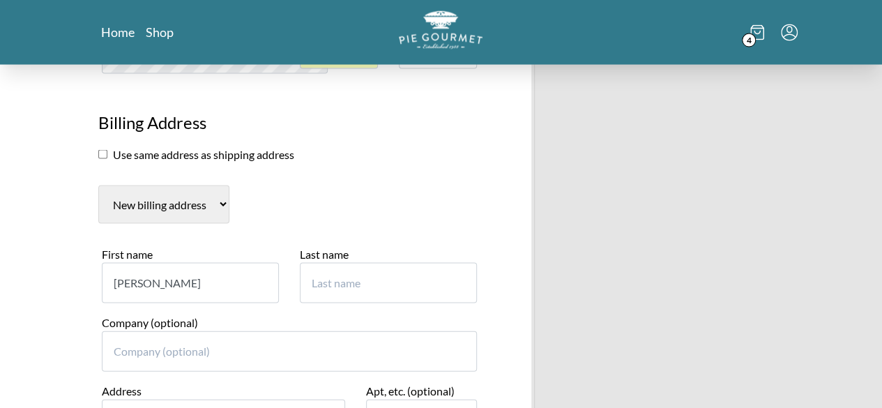
type input "1"
type input "[PERSON_NAME]"
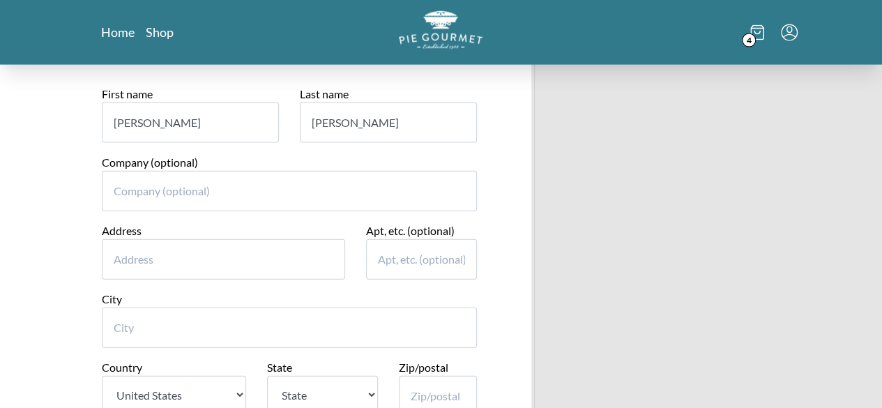
scroll to position [1489, 0]
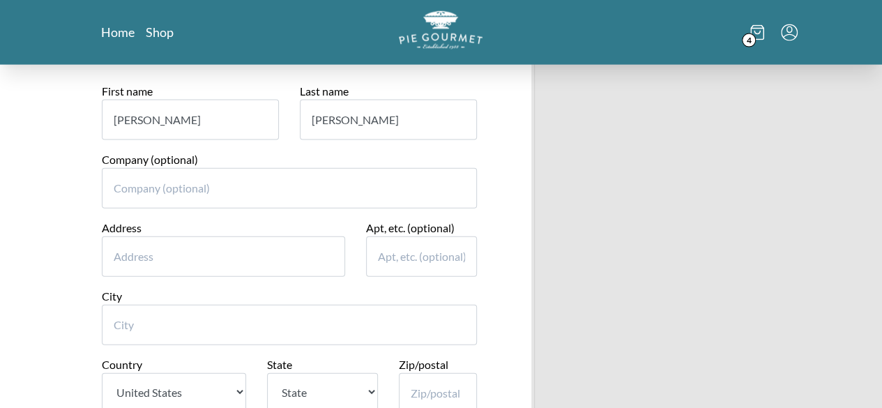
click at [102, 236] on input "Address" at bounding box center [223, 256] width 243 height 40
type input "[STREET_ADDRESS]"
type input "Niantic"
select select "CT"
type input "06357"
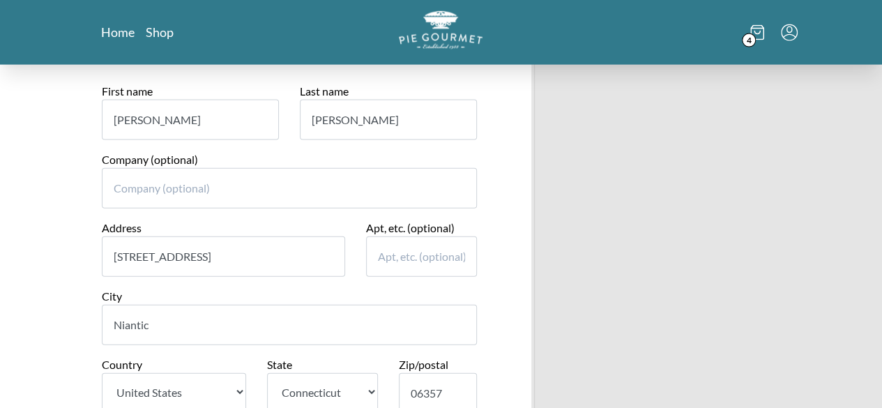
type input "8602350013"
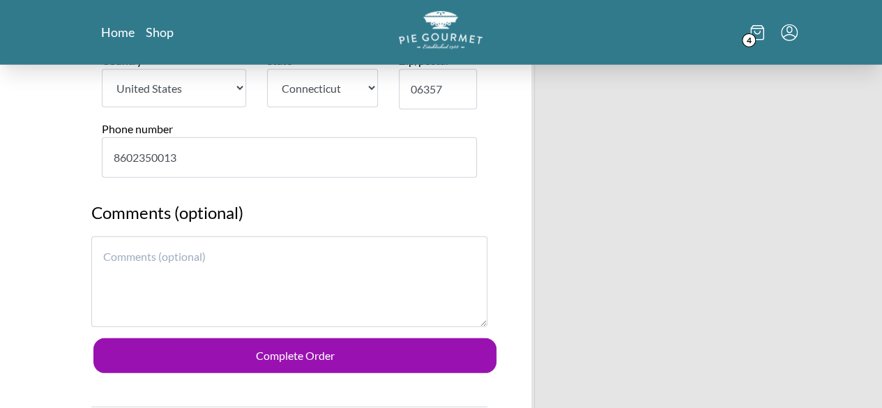
scroll to position [1837, 0]
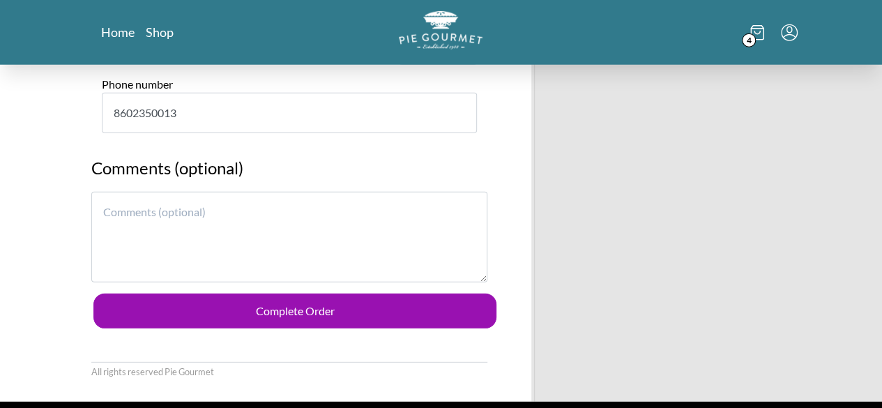
click at [91, 192] on textarea at bounding box center [289, 237] width 397 height 91
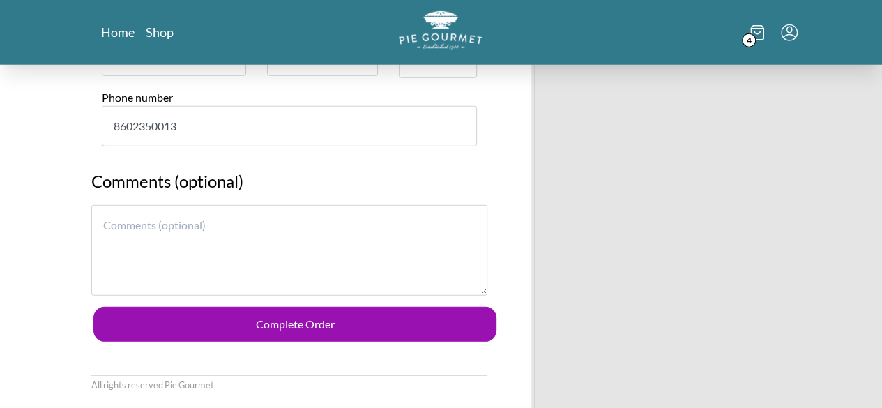
scroll to position [1774, 0]
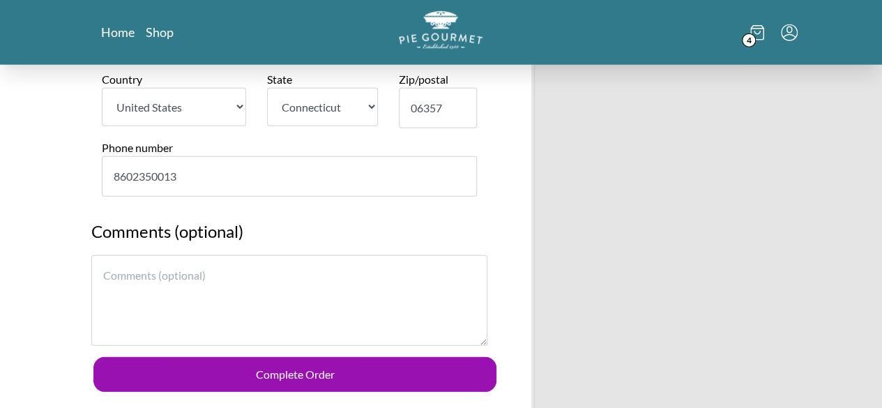
click at [304, 255] on textarea at bounding box center [289, 300] width 397 height 91
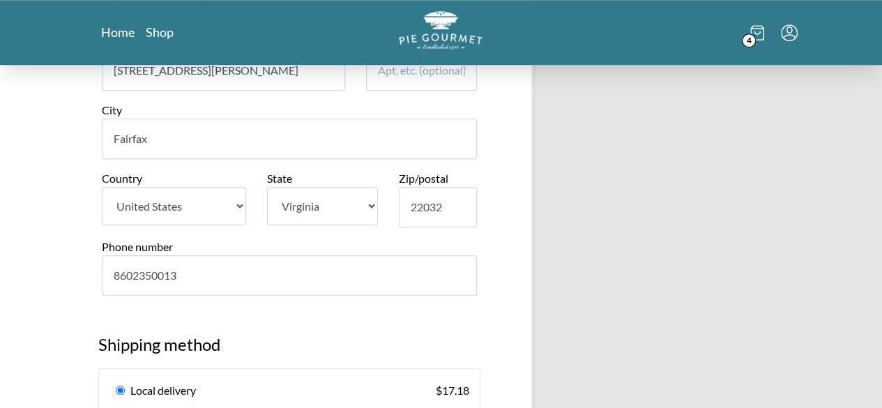
scroll to position [628, 0]
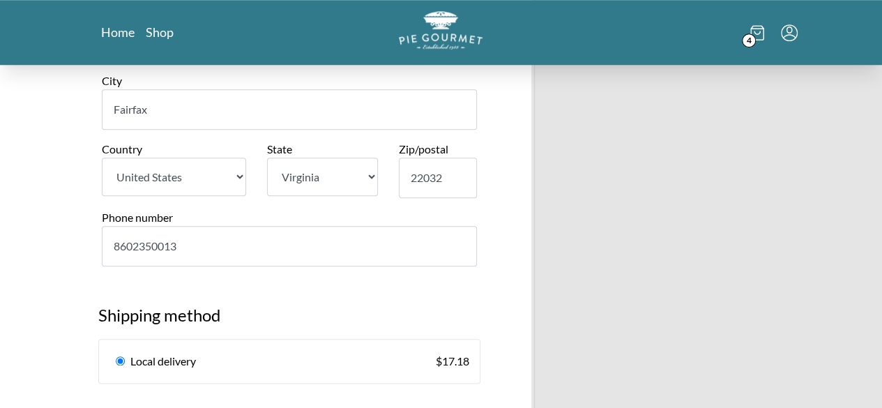
drag, startPoint x: 112, startPoint y: 189, endPoint x: 8, endPoint y: 188, distance: 103.9
click at [91, 209] on div "Phone number [PHONE_NUMBER]" at bounding box center [289, 243] width 397 height 68
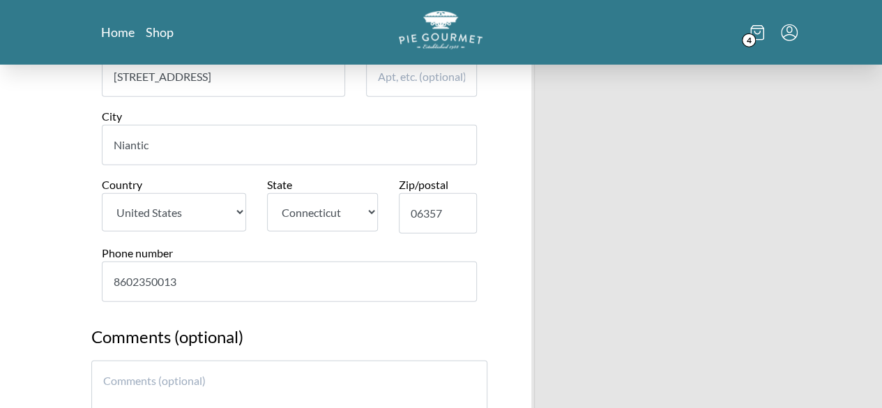
scroll to position [1814, 0]
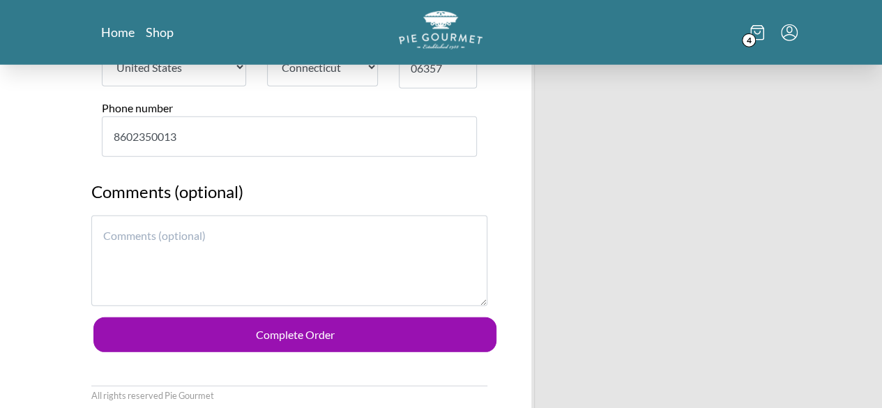
type input "4106036816"
click at [91, 216] on textarea at bounding box center [289, 261] width 397 height 91
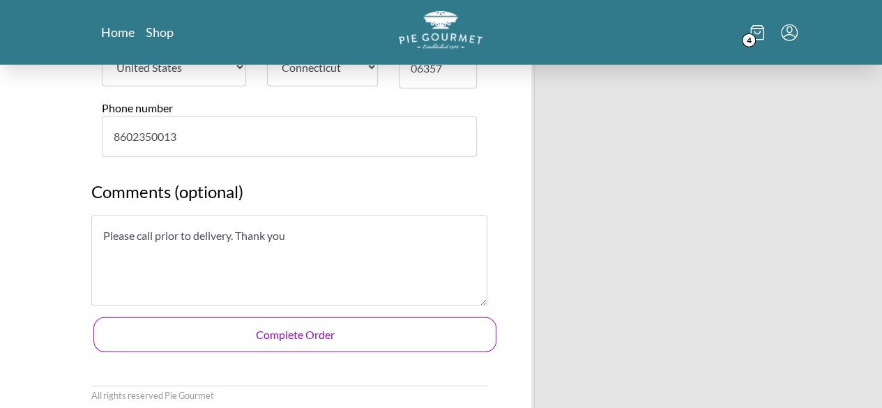
type textarea "Please call prior to delivery. Thank you"
click at [220, 317] on button "Complete Order" at bounding box center [295, 334] width 404 height 35
